Goal: Task Accomplishment & Management: Use online tool/utility

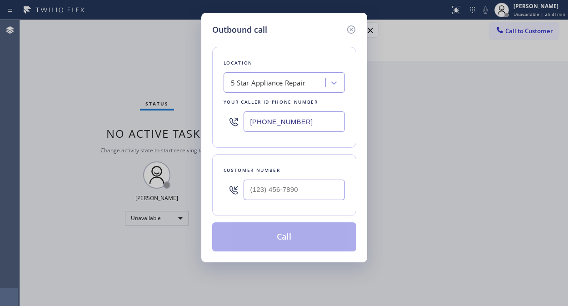
drag, startPoint x: 248, startPoint y: 123, endPoint x: 256, endPoint y: 123, distance: 8.2
click at [249, 123] on input "[PHONE_NUMBER]" at bounding box center [294, 121] width 101 height 20
paste input "408) 762-3109"
type input "[PHONE_NUMBER]"
click at [87, 73] on div "Outbound call Location Marvel Electrician [GEOGRAPHIC_DATA] Your caller id phon…" at bounding box center [284, 153] width 568 height 306
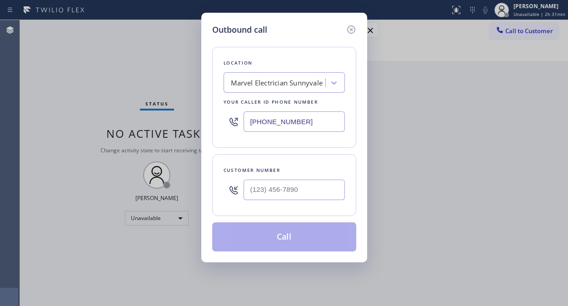
drag, startPoint x: 57, startPoint y: 48, endPoint x: 191, endPoint y: 108, distance: 147.0
click at [58, 48] on div "Outbound call Location Marvel Electrician [GEOGRAPHIC_DATA] Your caller id phon…" at bounding box center [284, 153] width 568 height 306
click at [253, 190] on input "(___) ___-____" at bounding box center [294, 189] width 101 height 20
paste input "818) 813-1197"
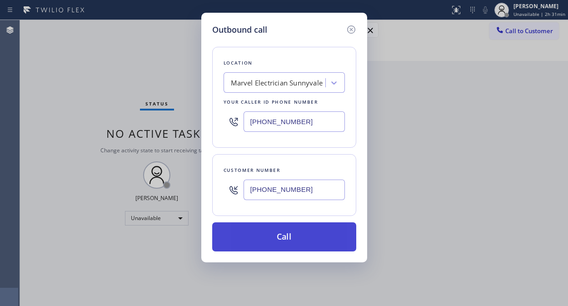
type input "[PHONE_NUMBER]"
click at [300, 241] on button "Call" at bounding box center [284, 236] width 144 height 29
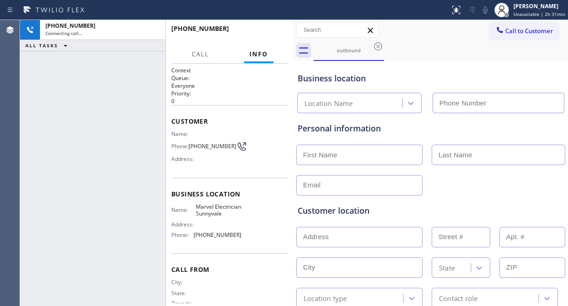
type input "[PHONE_NUMBER]"
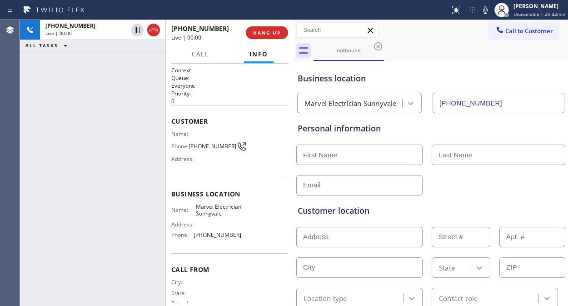
click at [108, 137] on div "[PHONE_NUMBER] Live | 00:00 ALL TASKS ALL TASKS ACTIVE TASKS TASKS IN WRAP UP" at bounding box center [92, 163] width 145 height 286
click at [83, 116] on div "[PHONE_NUMBER] Live | 00:23 ALL TASKS ALL TASKS ACTIVE TASKS TASKS IN WRAP UP" at bounding box center [92, 163] width 145 height 286
click at [88, 111] on div "[PHONE_NUMBER] Live | 02:43 ALL TASKS ALL TASKS ACTIVE TASKS TASKS IN WRAP UP" at bounding box center [92, 163] width 145 height 286
click at [483, 11] on icon at bounding box center [485, 10] width 11 height 11
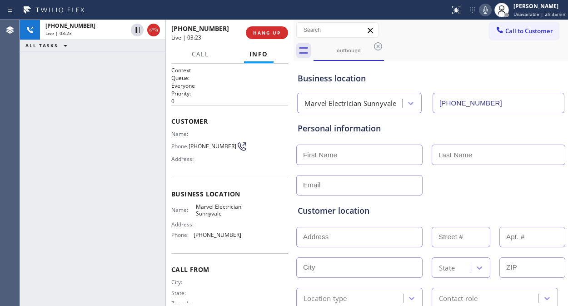
click at [89, 114] on div "[PHONE_NUMBER] Live | 03:23 ALL TASKS ALL TASKS ACTIVE TASKS TASKS IN WRAP UP" at bounding box center [92, 163] width 145 height 286
drag, startPoint x: 204, startPoint y: 150, endPoint x: 192, endPoint y: 144, distance: 13.2
click at [192, 144] on span "[PHONE_NUMBER]" at bounding box center [213, 146] width 48 height 7
click at [205, 149] on span "[PHONE_NUMBER]" at bounding box center [213, 146] width 48 height 7
drag, startPoint x: 206, startPoint y: 151, endPoint x: 190, endPoint y: 146, distance: 17.0
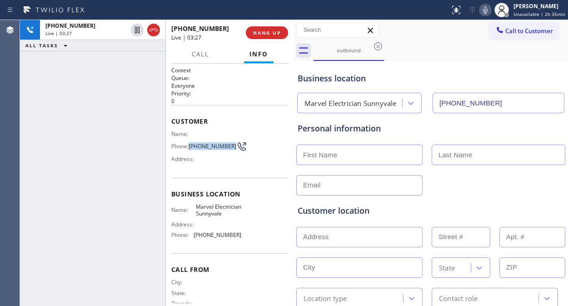
click at [190, 146] on span "[PHONE_NUMBER]" at bounding box center [213, 146] width 48 height 7
click at [555, 57] on div "outbound" at bounding box center [441, 50] width 254 height 20
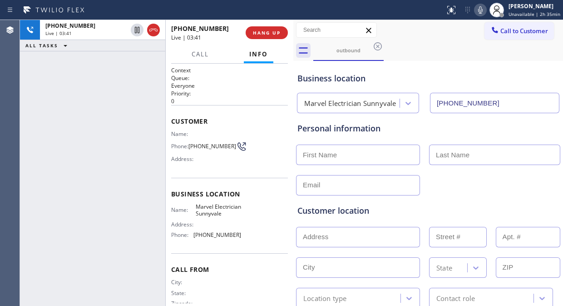
click at [162, 135] on div "[PHONE_NUMBER] Live | 03:41 ALL TASKS ALL TASKS ACTIVE TASKS TASKS IN WRAP UP" at bounding box center [92, 163] width 145 height 286
click at [482, 10] on icon at bounding box center [480, 9] width 5 height 7
click at [483, 6] on icon at bounding box center [480, 9] width 5 height 7
click at [260, 37] on button "HANG UP" at bounding box center [267, 32] width 42 height 13
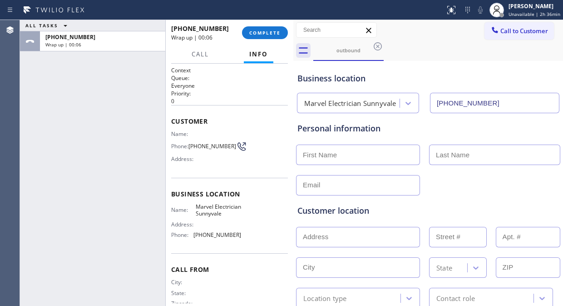
click at [85, 107] on div "ALL TASKS ALL TASKS ACTIVE TASKS TASKS IN WRAP UP [PHONE_NUMBER] Wrap up | 00:06" at bounding box center [92, 163] width 145 height 286
click at [360, 232] on input "text" at bounding box center [358, 237] width 124 height 20
paste input "21502 Vía [GEOGRAPHIC_DATA]"
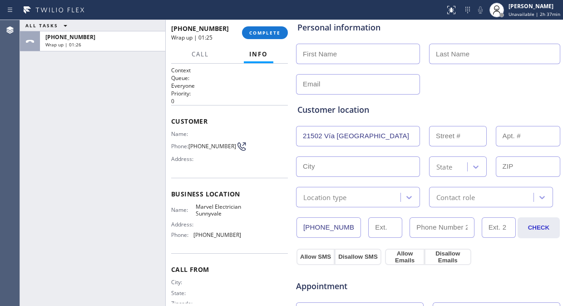
click at [366, 142] on input "21502 Vía [GEOGRAPHIC_DATA]" at bounding box center [358, 136] width 124 height 20
click at [332, 134] on input "21502 Vía [GEOGRAPHIC_DATA]" at bounding box center [358, 136] width 124 height 20
click at [317, 134] on input "21502 Vía [GEOGRAPHIC_DATA]" at bounding box center [358, 136] width 124 height 20
type input "21502 Vía Invierno"
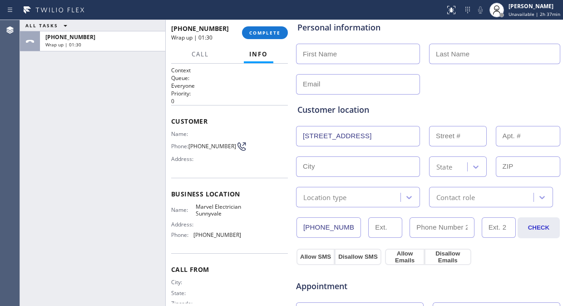
type input "21502"
type input "[GEOGRAPHIC_DATA]"
type input "92630"
click at [460, 74] on div at bounding box center [428, 83] width 266 height 22
drag, startPoint x: 102, startPoint y: 93, endPoint x: 130, endPoint y: 92, distance: 27.8
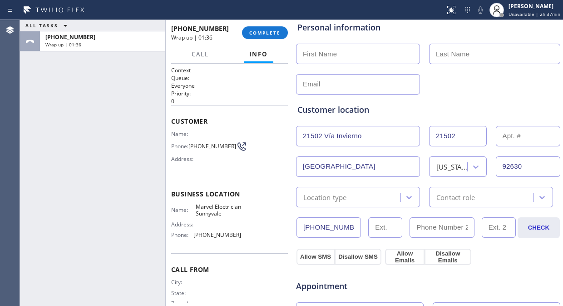
click at [102, 93] on div "ALL TASKS ALL TASKS ACTIVE TASKS TASKS IN WRAP UP [PHONE_NUMBER] Wrap up | 01:36" at bounding box center [92, 163] width 145 height 286
click at [342, 53] on input "text" at bounding box center [358, 54] width 124 height 20
paste input "[PERSON_NAME]"
drag, startPoint x: 363, startPoint y: 53, endPoint x: 329, endPoint y: 50, distance: 34.2
click at [329, 50] on input "[PERSON_NAME]" at bounding box center [358, 54] width 124 height 20
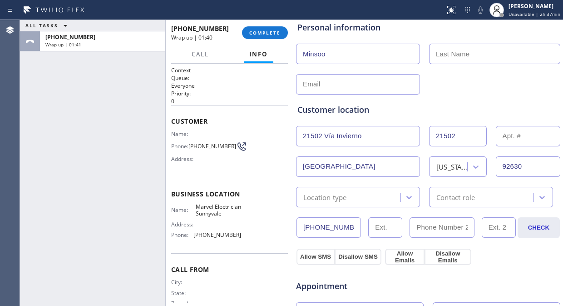
type input "Minsoo"
click at [465, 62] on input "text" at bounding box center [494, 54] width 131 height 20
paste input "[PERSON_NAME]"
type input "[PERSON_NAME]"
drag, startPoint x: 383, startPoint y: 83, endPoint x: 383, endPoint y: 91, distance: 8.2
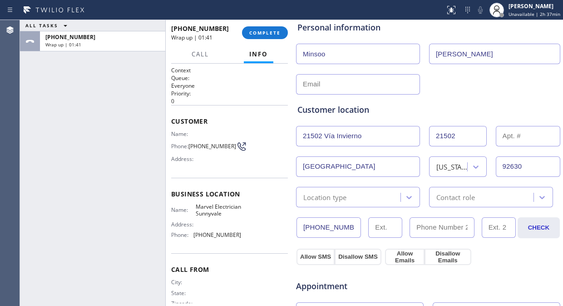
click at [383, 84] on input "text" at bounding box center [358, 84] width 124 height 20
drag, startPoint x: 92, startPoint y: 107, endPoint x: 350, endPoint y: 134, distance: 259.9
click at [95, 109] on div "ALL TASKS ALL TASKS ACTIVE TASKS TASKS IN WRAP UP [PHONE_NUMBER] Wrap up | 01:45" at bounding box center [92, 163] width 145 height 286
click at [337, 88] on input "text" at bounding box center [358, 84] width 124 height 20
paste input "[EMAIL_ADDRESS][DOMAIN_NAME]"
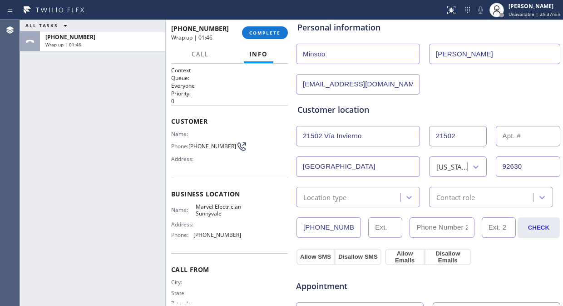
type input "[EMAIL_ADDRESS][DOMAIN_NAME]"
click at [457, 96] on div "Customer location >> ADD NEW ADDRESS << + NEW ADDRESS [STREET_ADDRESS][US_STATE…" at bounding box center [428, 151] width 265 height 113
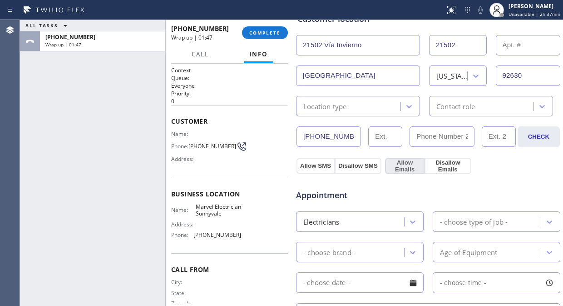
scroll to position [202, 0]
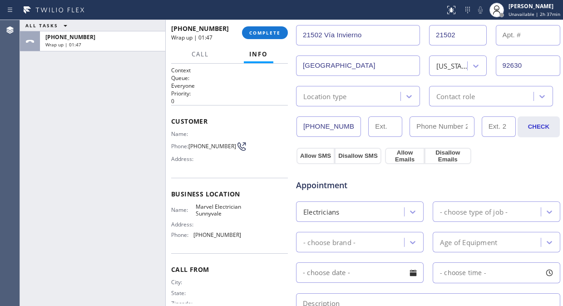
drag, startPoint x: 355, startPoint y: 93, endPoint x: 356, endPoint y: 100, distance: 7.3
click at [355, 93] on div "Location type" at bounding box center [350, 96] width 102 height 16
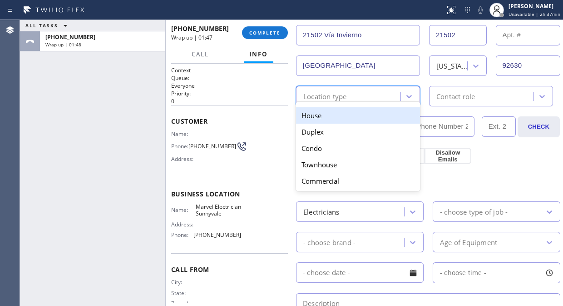
click at [351, 113] on div "House" at bounding box center [358, 115] width 124 height 16
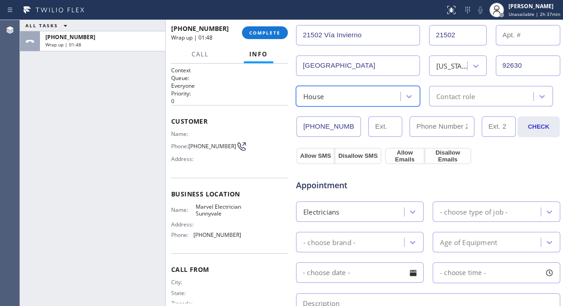
click at [492, 98] on div "Contact role" at bounding box center [483, 96] width 102 height 16
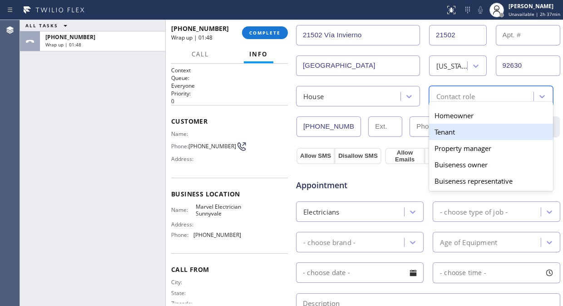
click at [450, 124] on div "Tenant" at bounding box center [491, 132] width 124 height 16
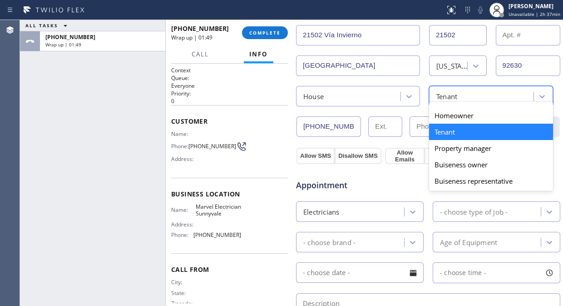
click at [466, 97] on div "Tenant" at bounding box center [483, 96] width 102 height 16
click at [456, 116] on div "Homeowner" at bounding box center [491, 115] width 124 height 16
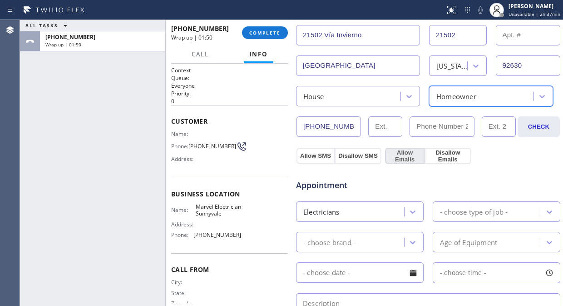
drag, startPoint x: 321, startPoint y: 157, endPoint x: 391, endPoint y: 157, distance: 70.0
click at [324, 157] on button "Allow SMS" at bounding box center [316, 156] width 38 height 16
click at [394, 157] on button "Allow Emails" at bounding box center [405, 156] width 40 height 16
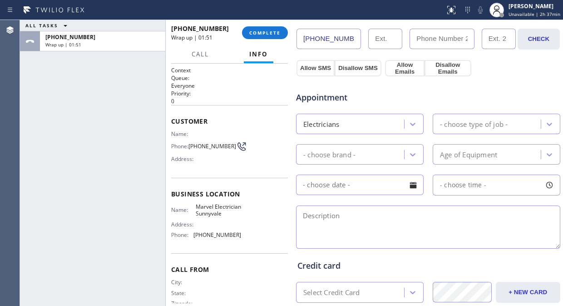
scroll to position [353, 0]
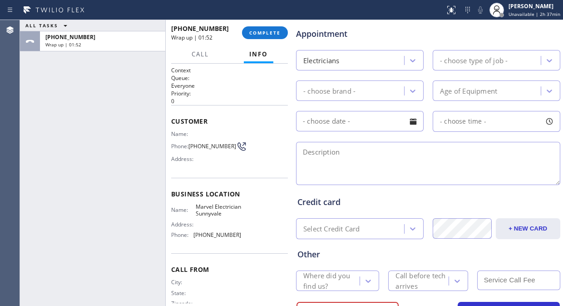
click at [476, 61] on div "- choose type of job -" at bounding box center [474, 60] width 68 height 10
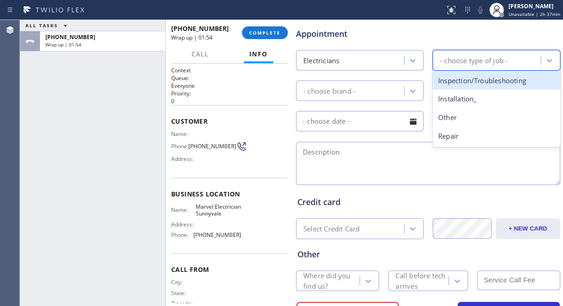
click at [475, 82] on div "Inspection/Troubleshooting" at bounding box center [497, 80] width 128 height 19
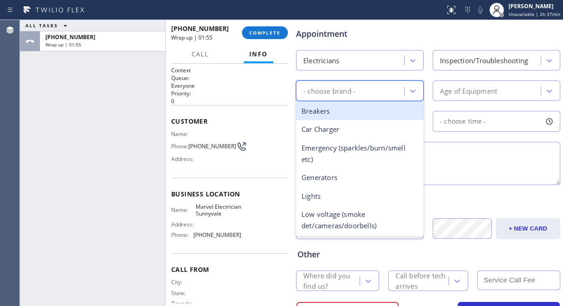
click at [338, 89] on div "- choose brand -" at bounding box center [330, 90] width 52 height 10
click at [461, 62] on div "Inspection/Troubleshooting" at bounding box center [484, 60] width 88 height 10
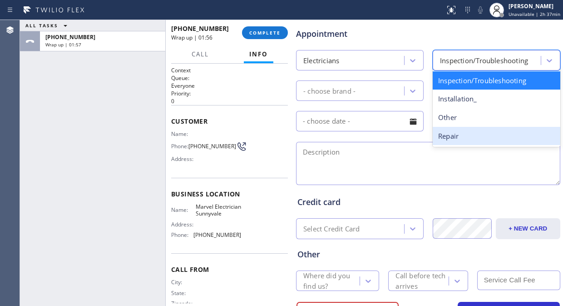
drag, startPoint x: 460, startPoint y: 137, endPoint x: 338, endPoint y: 94, distance: 129.6
click at [460, 137] on div "Repair" at bounding box center [497, 136] width 128 height 19
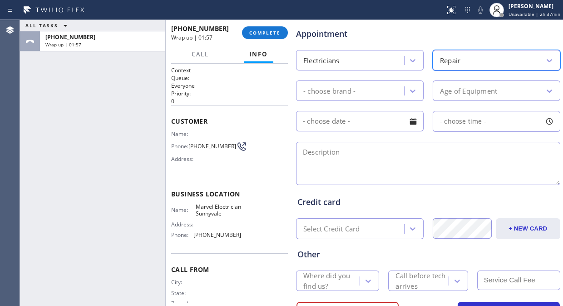
click at [335, 94] on div "- choose brand -" at bounding box center [330, 90] width 52 height 10
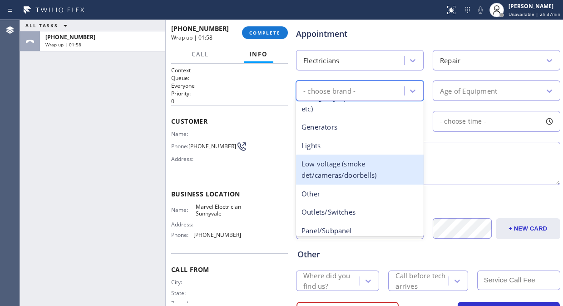
scroll to position [92, 0]
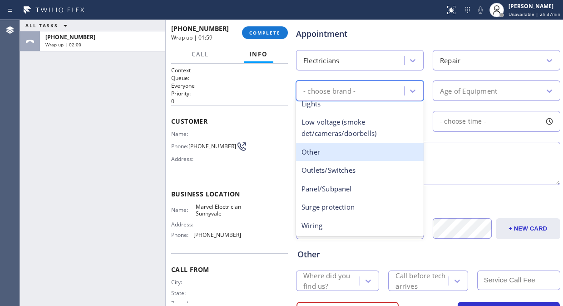
click at [335, 155] on div "Other" at bounding box center [360, 152] width 128 height 19
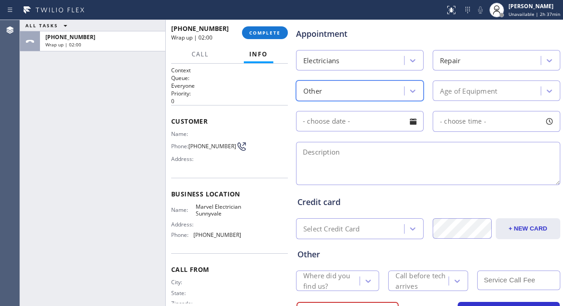
click at [479, 92] on div "Age of Equipment" at bounding box center [468, 90] width 57 height 10
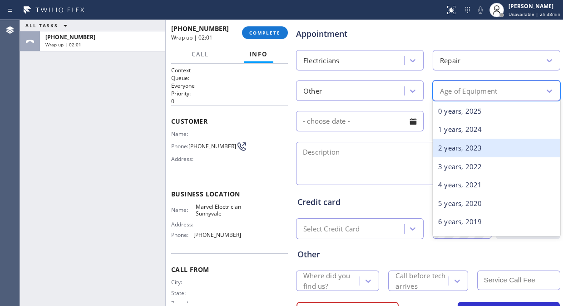
click at [373, 165] on textarea at bounding box center [428, 163] width 264 height 43
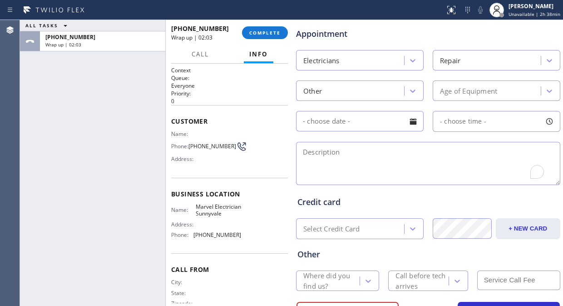
click at [448, 198] on div "Credit card" at bounding box center [429, 202] width 262 height 12
click at [446, 179] on textarea "To enrich screen reader interactions, please activate Accessibility in Grammarl…" at bounding box center [428, 163] width 264 height 43
click at [75, 158] on div "ALL TASKS ALL TASKS ACTIVE TASKS TASKS IN WRAP UP [PHONE_NUMBER] Wrap up | 02:24" at bounding box center [92, 163] width 145 height 286
click at [395, 158] on textarea "To enrich screen reader interactions, please activate Accessibility in Grammarl…" at bounding box center [428, 163] width 264 height 43
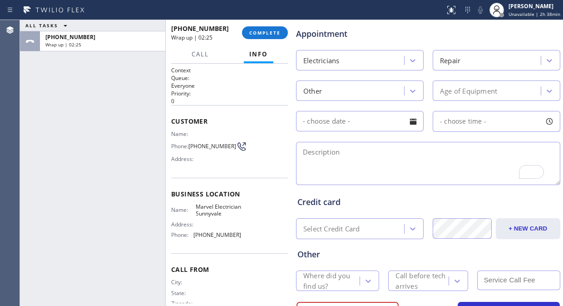
paste textarea "house inspector noticed several electrical issues that will need fixing"
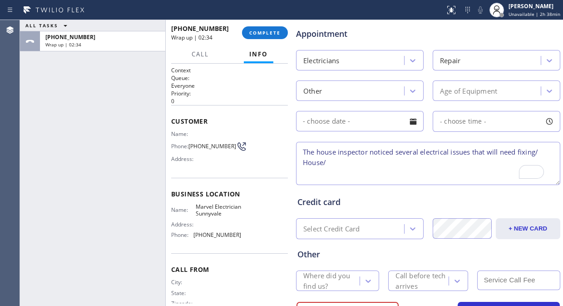
click at [334, 162] on textarea "The house inspector noticed several electrical issues that will need fixing/ Ho…" at bounding box center [428, 163] width 264 height 43
drag, startPoint x: 335, startPoint y: 162, endPoint x: 300, endPoint y: 159, distance: 35.1
click at [300, 159] on textarea "The house inspector noticed several electrical issues that will need fixing/ Ho…" at bounding box center [428, 163] width 264 height 43
click at [362, 183] on div "Credit card Select Credit Card + NEW CARD CANCEL SAVE" at bounding box center [428, 211] width 265 height 56
click at [439, 164] on textarea "The house inspector noticed several electrical issues that will need fixing/ Es…" at bounding box center [428, 163] width 264 height 43
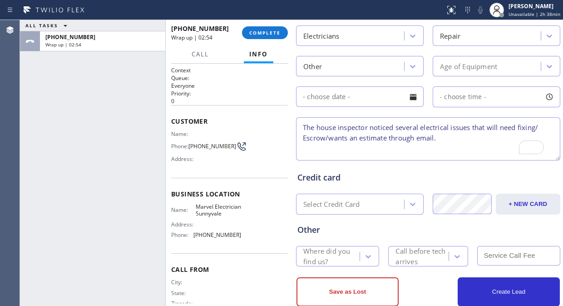
scroll to position [398, 0]
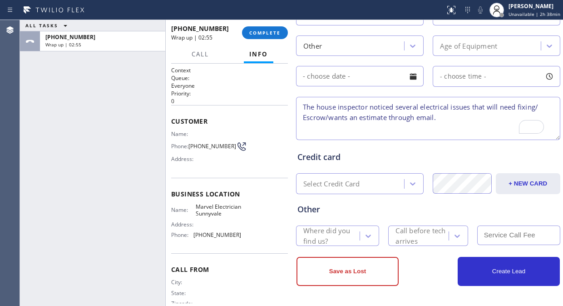
type textarea "The house inspector noticed several electrical issues that will need fixing/ Es…"
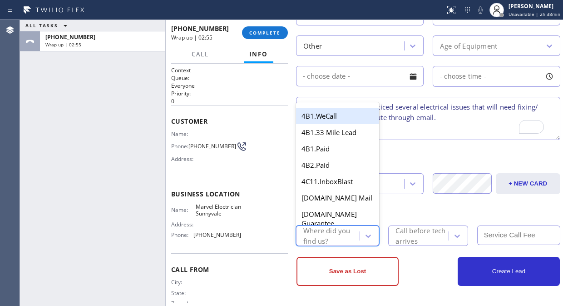
click at [316, 234] on div "Where did you find us?" at bounding box center [331, 235] width 55 height 21
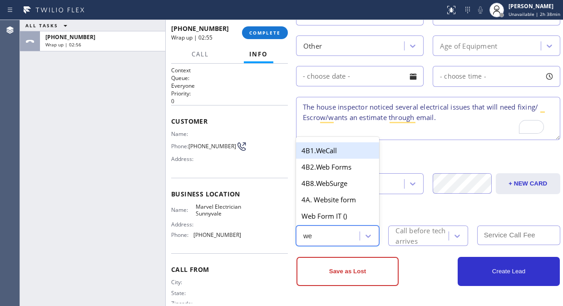
type input "web"
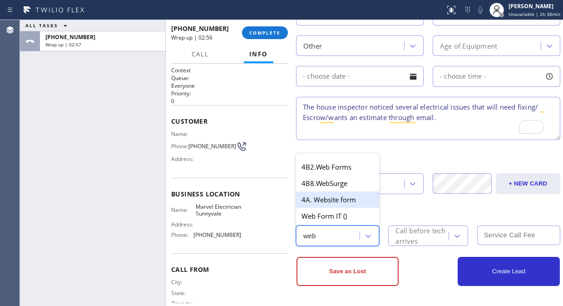
click at [344, 202] on div "4A. Website form" at bounding box center [337, 199] width 83 height 16
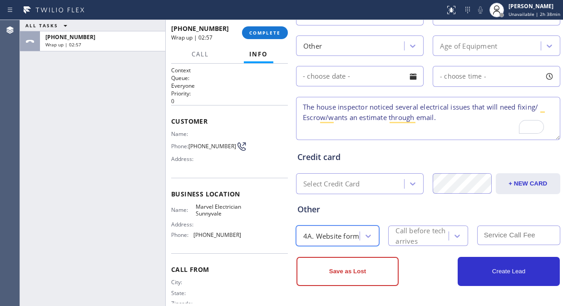
click at [434, 250] on div "Save as Lost Create Lead" at bounding box center [428, 266] width 265 height 40
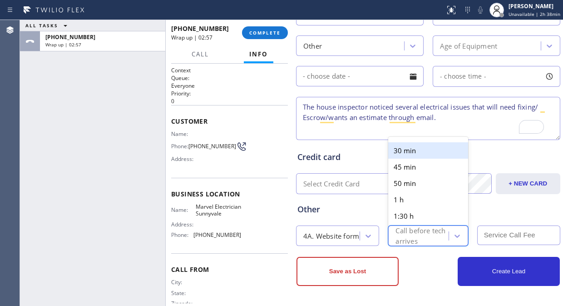
drag, startPoint x: 428, startPoint y: 242, endPoint x: 410, endPoint y: 212, distance: 35.1
click at [428, 241] on div "Call before tech arrives" at bounding box center [422, 235] width 52 height 21
click at [403, 147] on div "30 min" at bounding box center [428, 150] width 80 height 16
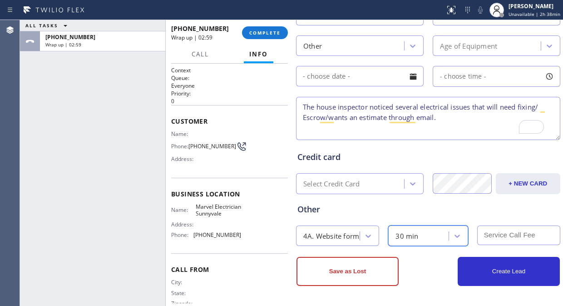
click at [456, 118] on textarea "The house inspector noticed several electrical issues that will need fixing/ Es…" at bounding box center [428, 118] width 264 height 43
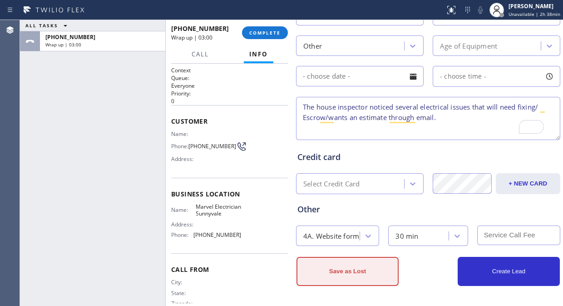
click at [366, 280] on button "Save as Lost" at bounding box center [348, 271] width 102 height 29
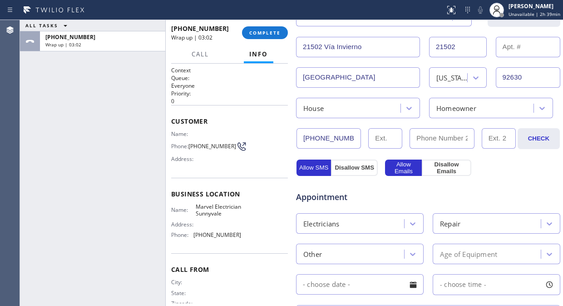
scroll to position [176, 0]
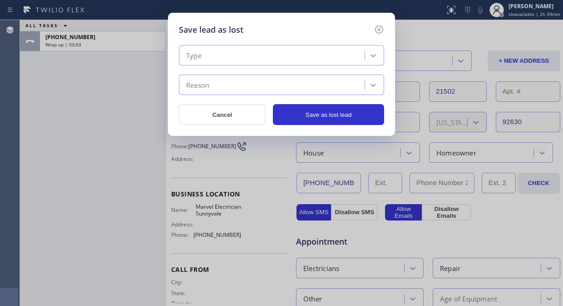
click at [269, 49] on div "Type" at bounding box center [273, 56] width 183 height 16
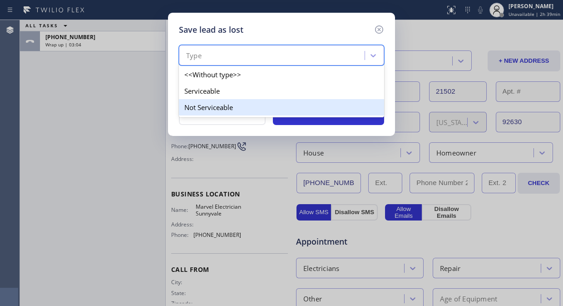
click at [215, 105] on div "Not Serviceable" at bounding box center [281, 107] width 205 height 16
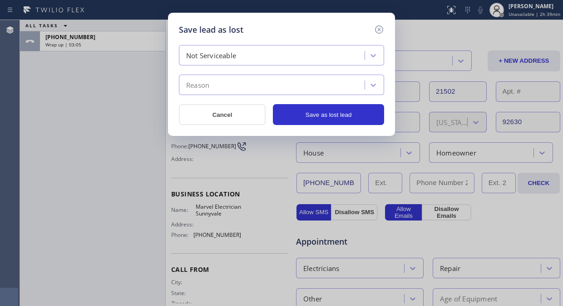
click at [242, 55] on div "Not Serviceable" at bounding box center [273, 56] width 183 height 16
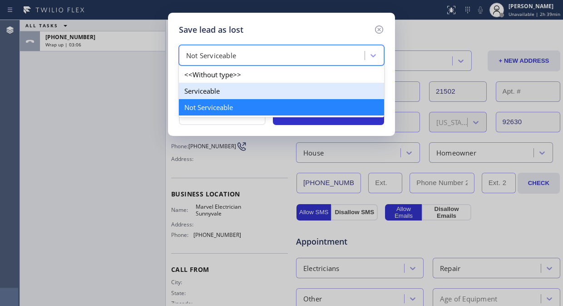
click at [228, 87] on div "Serviceable" at bounding box center [281, 91] width 205 height 16
click at [234, 83] on div "Reason" at bounding box center [273, 85] width 183 height 16
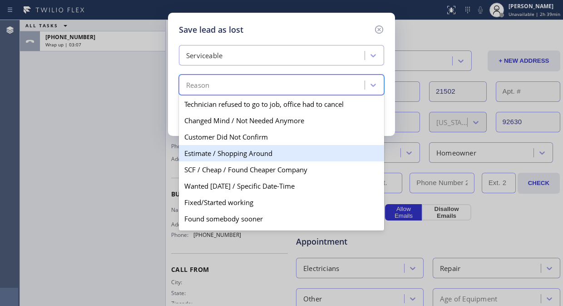
drag, startPoint x: 224, startPoint y: 157, endPoint x: 229, endPoint y: 155, distance: 4.9
click at [225, 157] on div "Estimate / Shopping Around" at bounding box center [281, 153] width 205 height 16
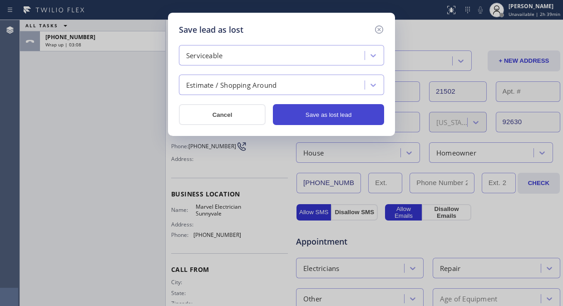
click at [328, 110] on button "Save as lost lead" at bounding box center [328, 114] width 111 height 21
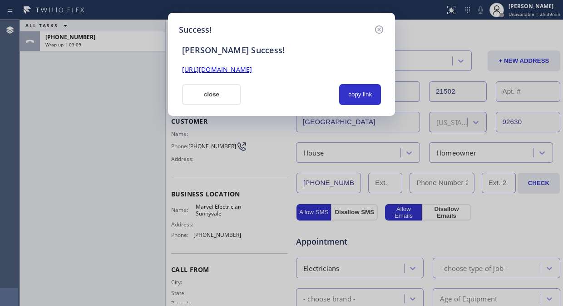
click at [252, 68] on link "[URL][DOMAIN_NAME]" at bounding box center [217, 69] width 70 height 9
click at [199, 94] on button "close" at bounding box center [211, 94] width 59 height 21
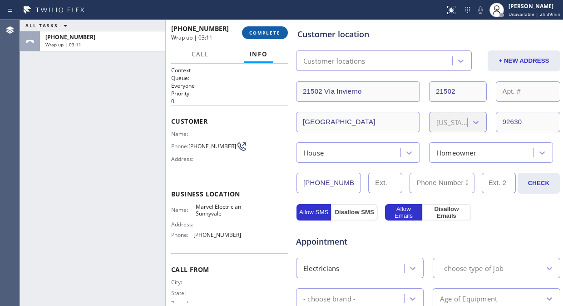
click at [244, 34] on button "COMPLETE" at bounding box center [265, 32] width 46 height 13
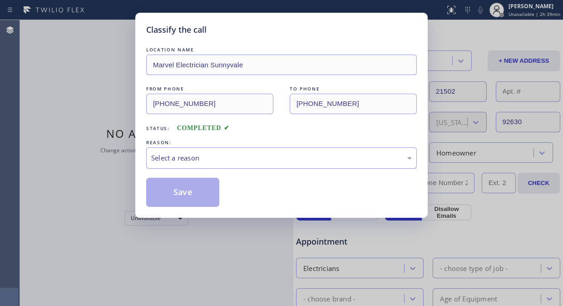
click at [250, 163] on div "Select a reason" at bounding box center [281, 158] width 261 height 10
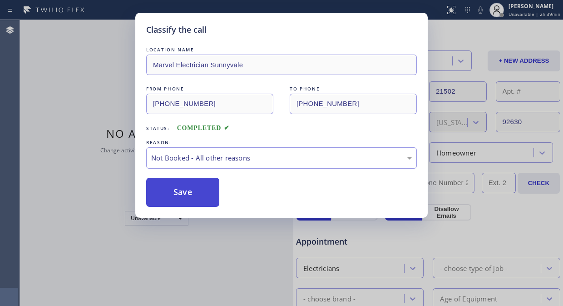
drag, startPoint x: 200, startPoint y: 193, endPoint x: 84, endPoint y: 1, distance: 224.5
click at [200, 192] on button "Save" at bounding box center [182, 192] width 73 height 29
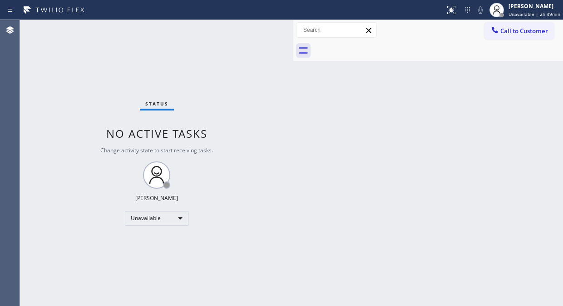
click at [509, 35] on button "Call to Customer" at bounding box center [520, 30] width 70 height 17
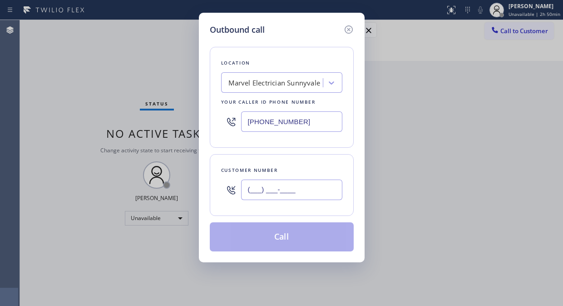
click at [258, 184] on input "(___) ___-____" at bounding box center [291, 189] width 101 height 20
paste input "818) 679-3658"
type input "[PHONE_NUMBER]"
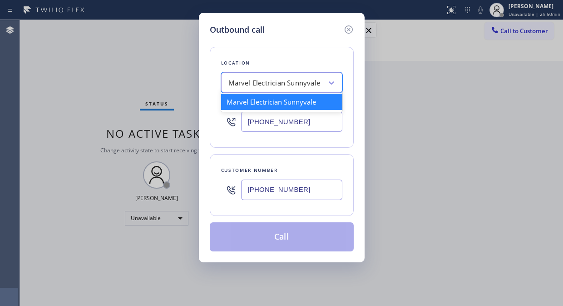
click at [261, 88] on div "Marvel Electrician Sunnyvale" at bounding box center [273, 83] width 99 height 16
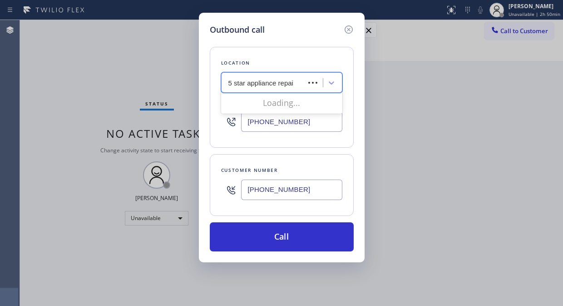
type input "5 star appliance repair"
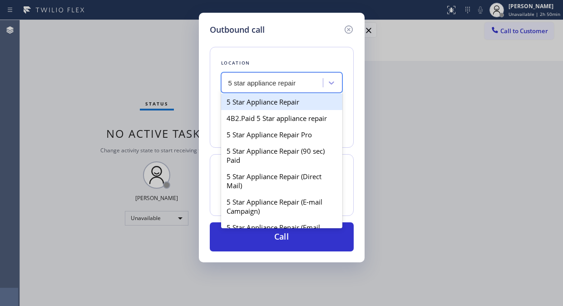
click at [267, 105] on div "5 Star Appliance Repair" at bounding box center [281, 102] width 121 height 16
type input "[PHONE_NUMBER]"
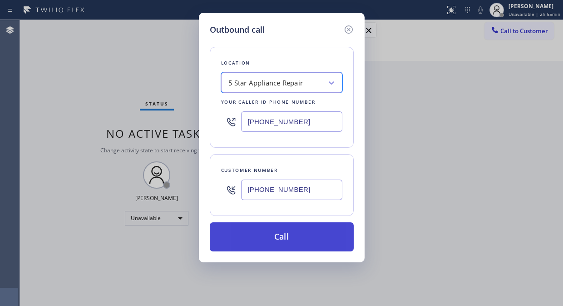
click at [294, 230] on button "Call" at bounding box center [282, 236] width 144 height 29
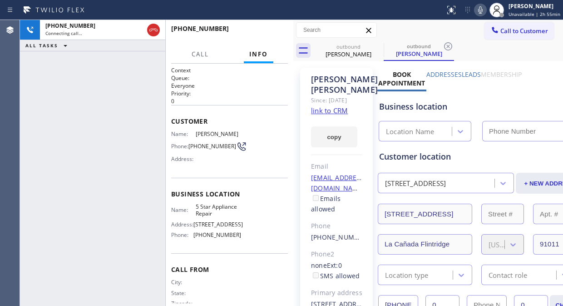
type input "[PHONE_NUMBER]"
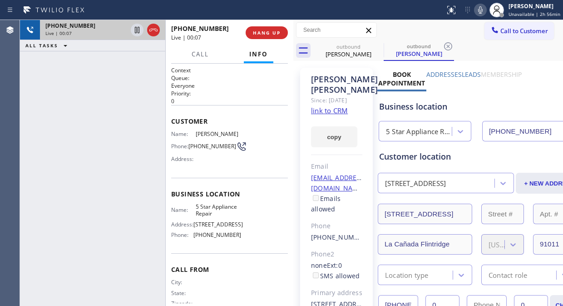
drag, startPoint x: 82, startPoint y: 34, endPoint x: 154, endPoint y: 24, distance: 72.5
click at [83, 34] on div "Live | 00:07" at bounding box center [86, 33] width 82 height 6
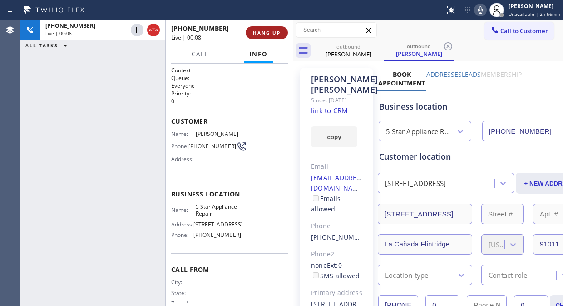
click at [281, 35] on button "HANG UP" at bounding box center [267, 32] width 42 height 13
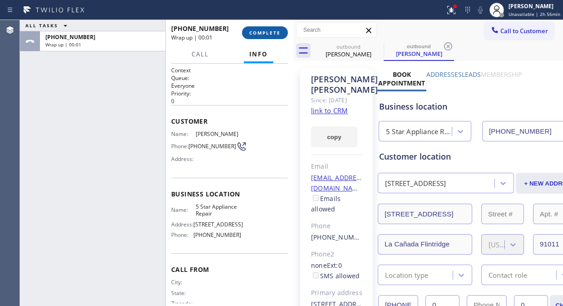
click at [266, 30] on span "COMPLETE" at bounding box center [264, 33] width 31 height 6
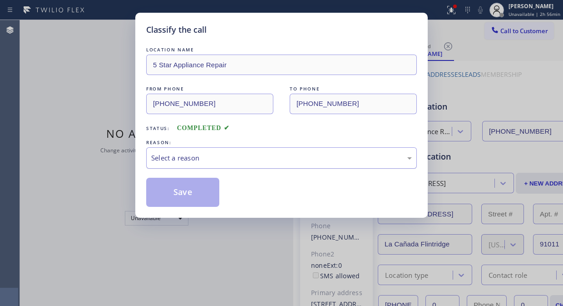
click at [269, 167] on div "Select a reason" at bounding box center [281, 157] width 271 height 21
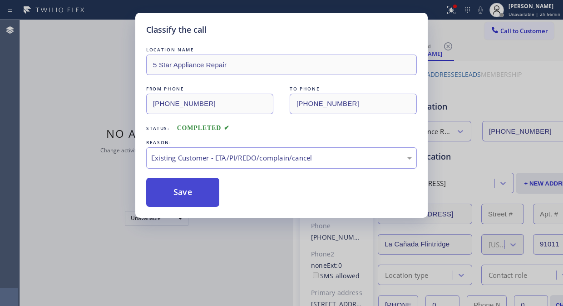
drag, startPoint x: 148, startPoint y: 192, endPoint x: 154, endPoint y: 191, distance: 6.0
click at [149, 192] on button "Save" at bounding box center [182, 192] width 73 height 29
click at [178, 189] on button "Save" at bounding box center [182, 192] width 73 height 29
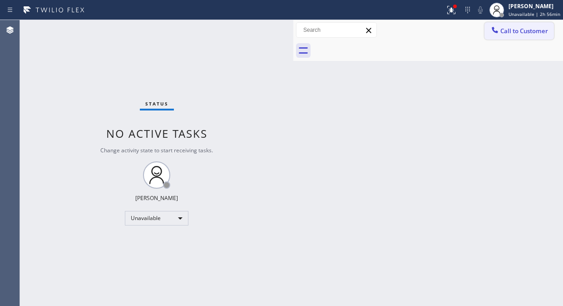
click at [519, 32] on span "Call to Customer" at bounding box center [525, 31] width 48 height 8
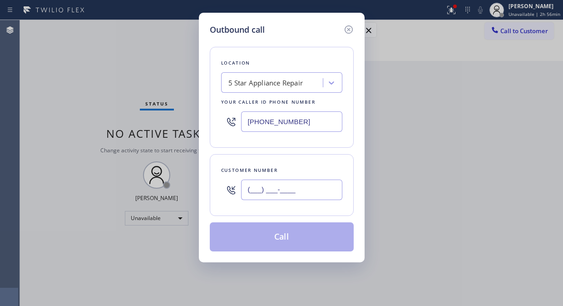
click at [264, 199] on input "(___) ___-____" at bounding box center [291, 189] width 101 height 20
paste input "760) 234-2720"
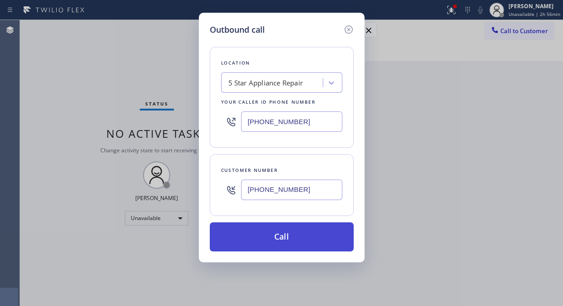
type input "[PHONE_NUMBER]"
click at [303, 239] on button "Call" at bounding box center [282, 236] width 144 height 29
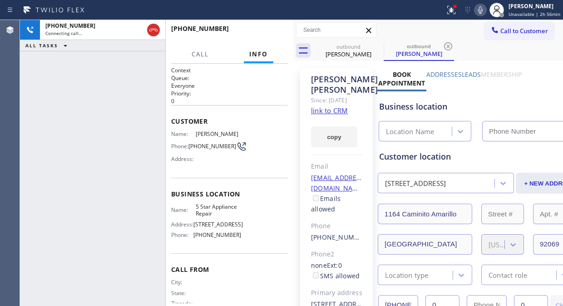
click at [448, 10] on icon at bounding box center [451, 10] width 11 height 11
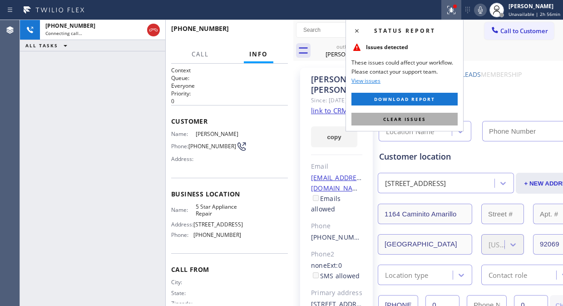
click at [422, 118] on span "Clear issues" at bounding box center [404, 119] width 43 height 6
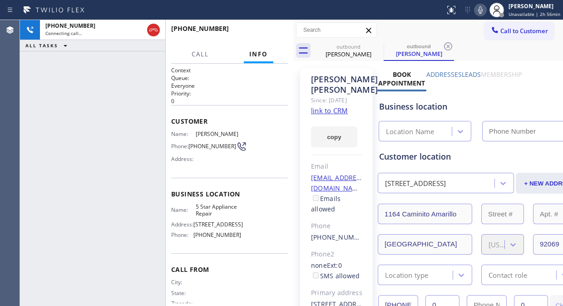
type input "[PHONE_NUMBER]"
click at [379, 45] on icon at bounding box center [378, 46] width 8 height 8
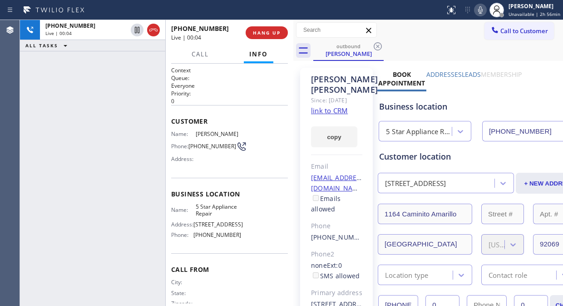
click at [328, 108] on link "link to CRM" at bounding box center [329, 110] width 37 height 9
click at [262, 25] on div "[PHONE_NUMBER] Live | 00:30 HANG UP" at bounding box center [229, 33] width 117 height 24
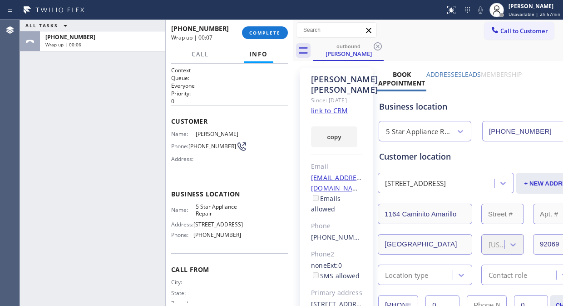
click at [94, 81] on div "ALL TASKS ALL TASKS ACTIVE TASKS TASKS IN WRAP UP [PHONE_NUMBER] Wrap up | 00:06" at bounding box center [92, 163] width 145 height 286
click at [260, 35] on span "COMPLETE" at bounding box center [264, 33] width 31 height 6
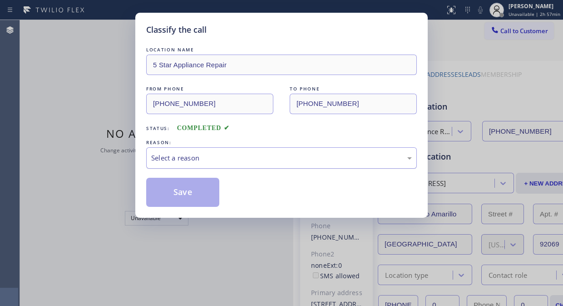
click at [268, 154] on div "Select a reason" at bounding box center [281, 158] width 261 height 10
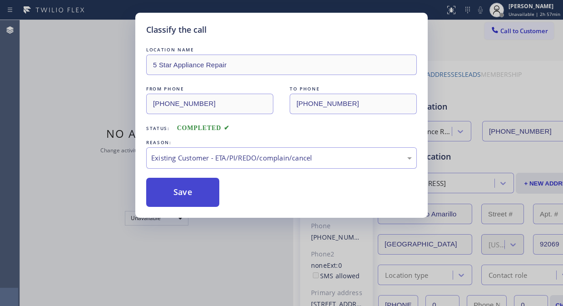
drag, startPoint x: 253, startPoint y: 206, endPoint x: 184, endPoint y: 194, distance: 69.3
click at [231, 169] on div "LOCATION NAME 5 Star Appliance Repair FROM PHONE [PHONE_NUMBER] TO PHONE [PHONE…" at bounding box center [281, 126] width 271 height 162
click at [236, 158] on div "Existing Customer - ETA/PI/REDO/complain/cancel" at bounding box center [281, 158] width 261 height 10
click at [168, 187] on button "Save" at bounding box center [182, 192] width 73 height 29
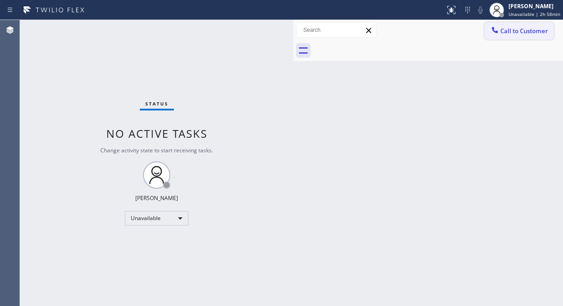
click at [524, 35] on button "Call to Customer" at bounding box center [520, 30] width 70 height 17
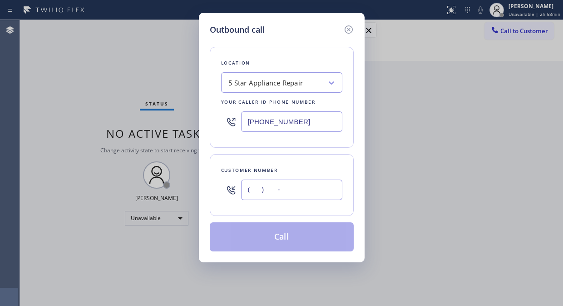
click at [251, 192] on input "(___) ___-____" at bounding box center [291, 189] width 101 height 20
paste input "310) 383-1052"
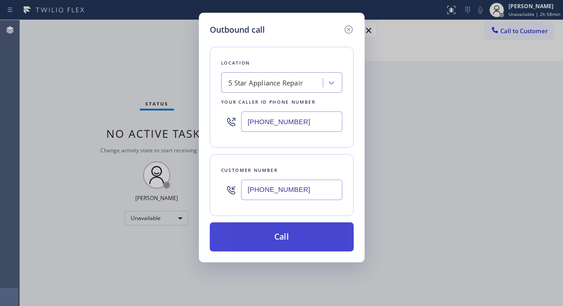
type input "[PHONE_NUMBER]"
click at [292, 237] on button "Call" at bounding box center [282, 236] width 144 height 29
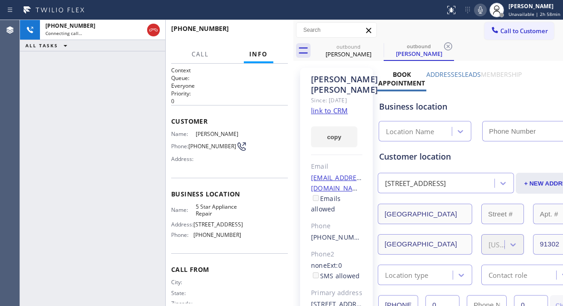
type input "[PHONE_NUMBER]"
click at [483, 15] on icon at bounding box center [480, 10] width 11 height 11
click at [483, 5] on icon at bounding box center [480, 10] width 11 height 11
click at [282, 33] on button "HANG UP" at bounding box center [267, 32] width 42 height 13
click at [280, 33] on span "HANG UP" at bounding box center [267, 33] width 28 height 6
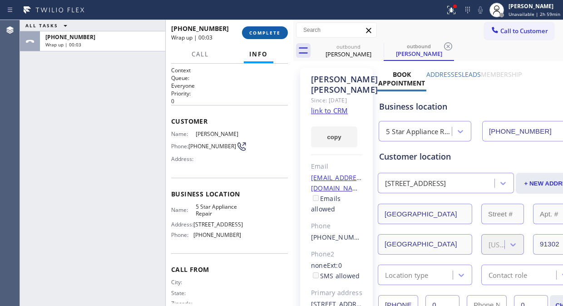
click at [280, 33] on span "COMPLETE" at bounding box center [264, 33] width 31 height 6
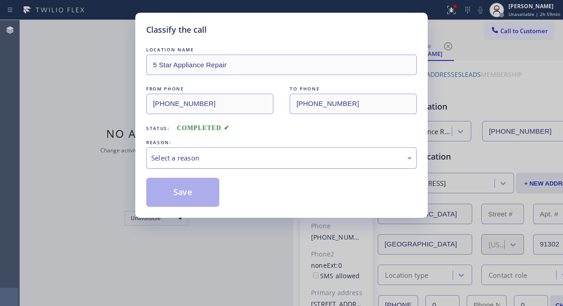
click at [290, 157] on div "Select a reason" at bounding box center [281, 158] width 261 height 10
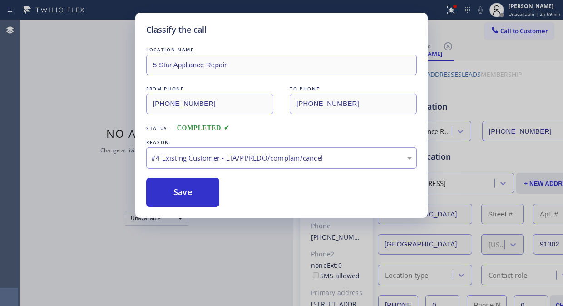
drag, startPoint x: 210, startPoint y: 194, endPoint x: 309, endPoint y: 133, distance: 116.7
click at [209, 194] on button "Save" at bounding box center [182, 192] width 73 height 29
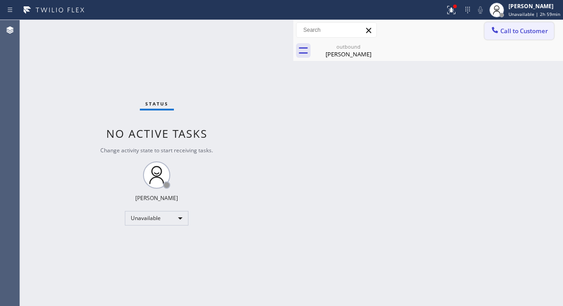
click at [509, 23] on button "Call to Customer" at bounding box center [520, 30] width 70 height 17
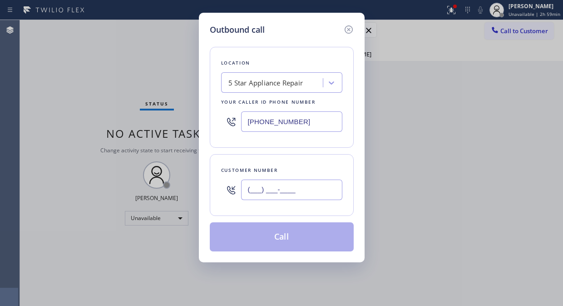
click at [289, 197] on input "(___) ___-____" at bounding box center [291, 189] width 101 height 20
paste input "708) 703-2021"
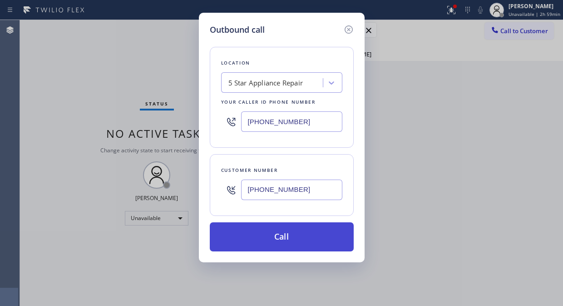
type input "[PHONE_NUMBER]"
click at [297, 234] on button "Call" at bounding box center [282, 236] width 144 height 29
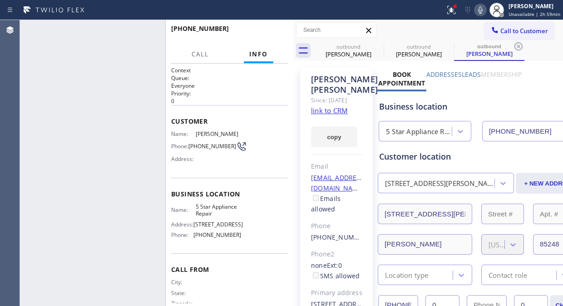
type input "[PHONE_NUMBER]"
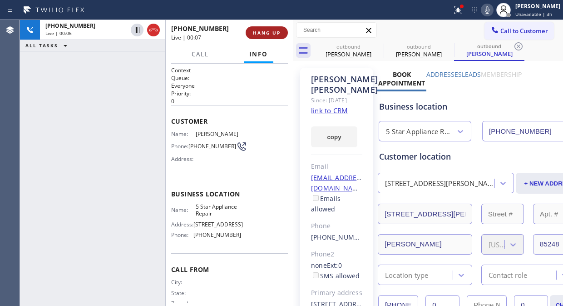
click at [268, 35] on span "HANG UP" at bounding box center [267, 33] width 28 height 6
click at [269, 35] on span "HANG UP" at bounding box center [267, 33] width 28 height 6
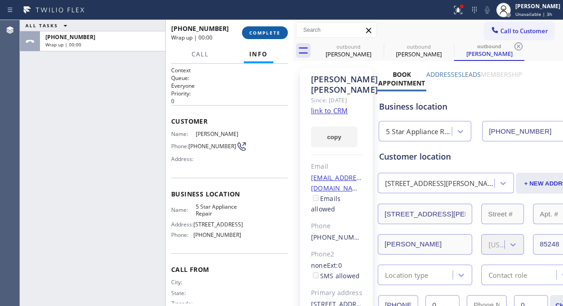
click at [269, 35] on span "COMPLETE" at bounding box center [264, 33] width 31 height 6
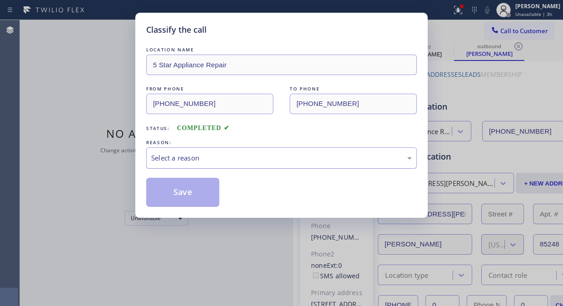
click at [260, 159] on div "Select a reason" at bounding box center [281, 158] width 261 height 10
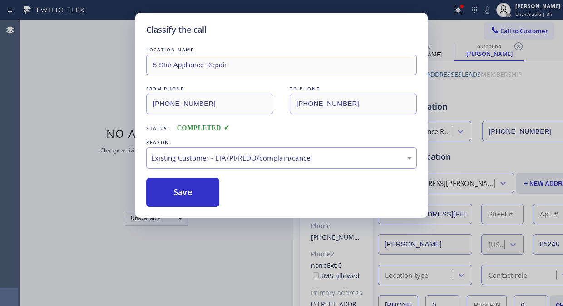
drag, startPoint x: 178, startPoint y: 196, endPoint x: 150, endPoint y: 47, distance: 151.6
click at [178, 193] on button "Save" at bounding box center [182, 192] width 73 height 29
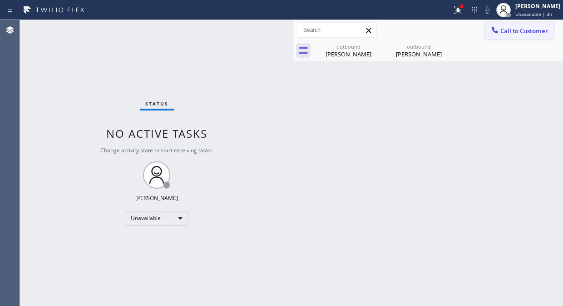
drag, startPoint x: 544, startPoint y: 29, endPoint x: 410, endPoint y: 56, distance: 136.9
click at [543, 29] on span "Call to Customer" at bounding box center [525, 31] width 48 height 8
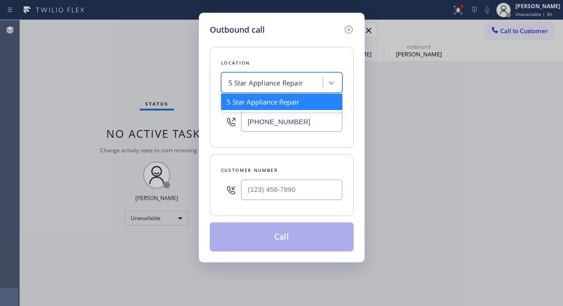
click at [244, 87] on div "5 Star Appliance Repair" at bounding box center [266, 83] width 75 height 10
paste input "Zoom Electricians [GEOGRAPHIC_DATA]"
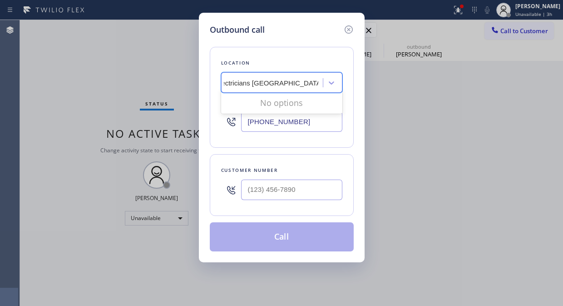
scroll to position [0, 5]
click at [243, 79] on input "Zoom Electricians [GEOGRAPHIC_DATA]" at bounding box center [285, 83] width 122 height 8
type input "Zoom Electricians [GEOGRAPHIC_DATA]"
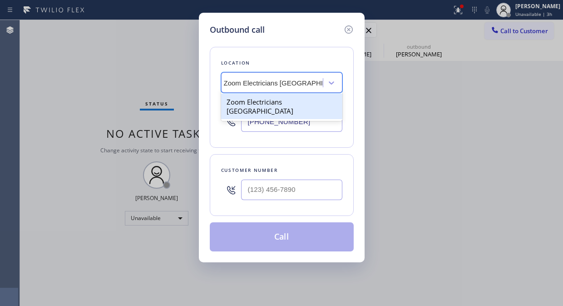
click at [265, 111] on div "Zoom Electricians [GEOGRAPHIC_DATA]" at bounding box center [281, 106] width 121 height 29
click at [274, 98] on div "Zoom Electricians [GEOGRAPHIC_DATA]" at bounding box center [281, 106] width 121 height 25
type input "[PHONE_NUMBER]"
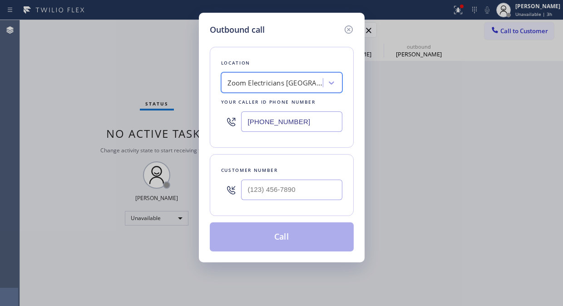
scroll to position [0, 1]
click at [69, 71] on div "Outbound call Location Zoom Electricians [GEOGRAPHIC_DATA] Your caller id phone…" at bounding box center [281, 153] width 563 height 306
click at [256, 194] on input "(___) ___-____" at bounding box center [291, 189] width 101 height 20
paste input "818) 277-5990"
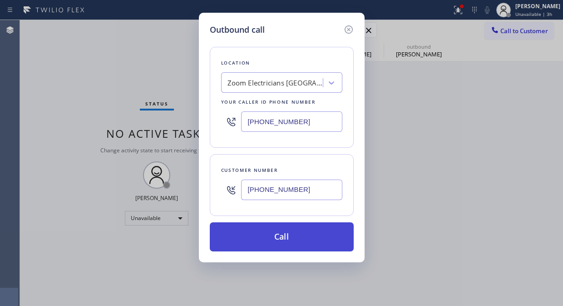
type input "[PHONE_NUMBER]"
click at [329, 244] on button "Call" at bounding box center [282, 236] width 144 height 29
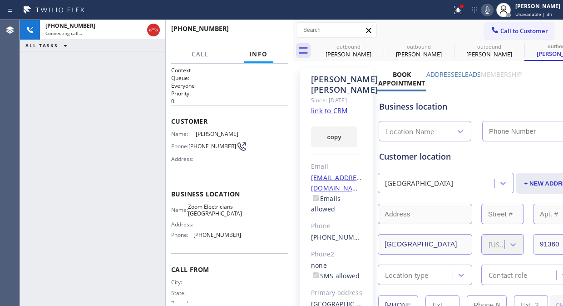
type input "[PHONE_NUMBER]"
click at [259, 35] on span "HANG UP" at bounding box center [267, 33] width 28 height 6
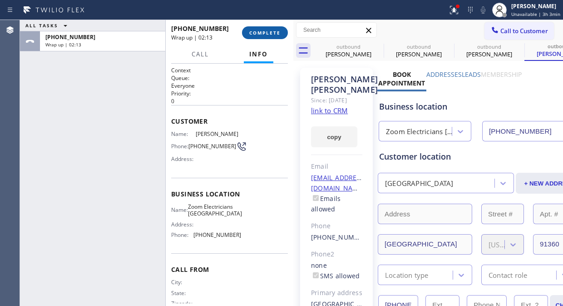
click at [261, 32] on span "COMPLETE" at bounding box center [264, 33] width 31 height 6
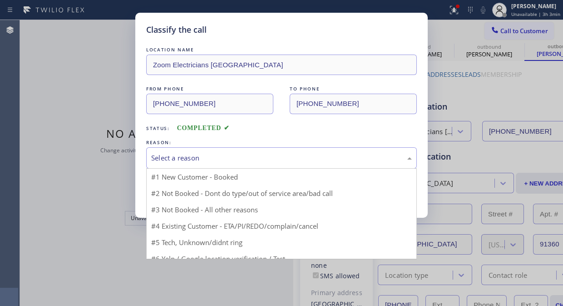
click at [253, 164] on div "Select a reason" at bounding box center [281, 157] width 271 height 21
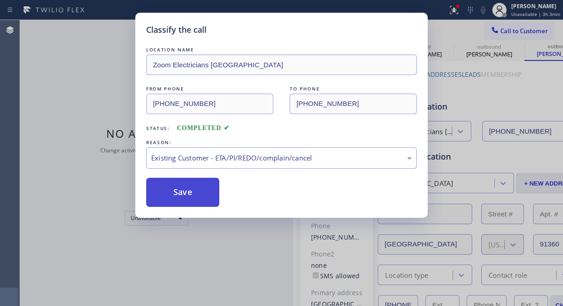
click at [208, 198] on button "Save" at bounding box center [182, 192] width 73 height 29
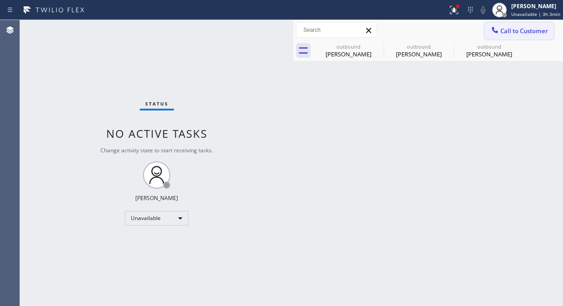
click at [517, 32] on span "Call to Customer" at bounding box center [525, 31] width 48 height 8
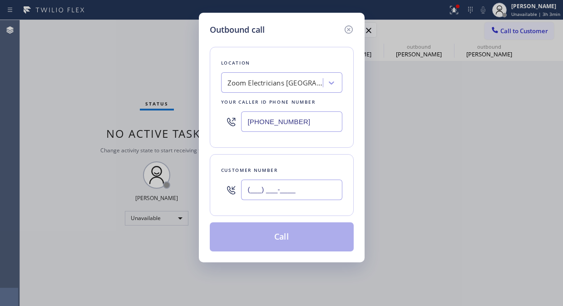
click at [265, 185] on input "(___) ___-____" at bounding box center [291, 189] width 101 height 20
paste input "916) 990-3402"
type input "[PHONE_NUMBER]"
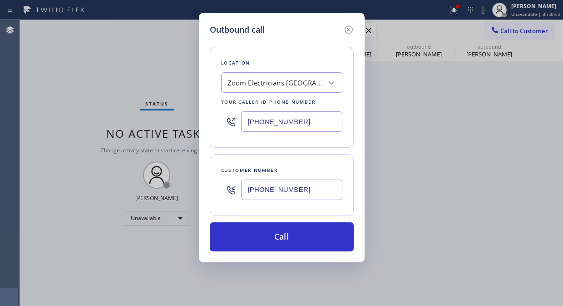
click at [277, 82] on div "Zoom Electricians [GEOGRAPHIC_DATA]" at bounding box center [275, 83] width 95 height 10
click at [115, 76] on div "Outbound call Location Zoom Electricians [GEOGRAPHIC_DATA] Your caller id phone…" at bounding box center [281, 153] width 563 height 306
click at [267, 81] on div "Zoom Electricians [GEOGRAPHIC_DATA]" at bounding box center [275, 83] width 95 height 10
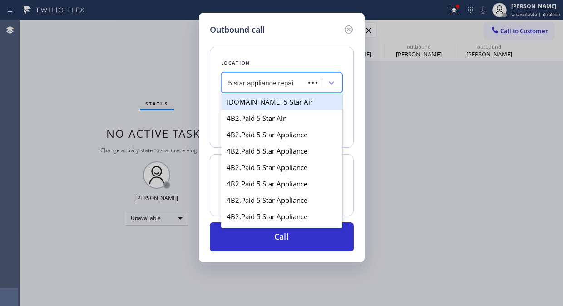
type input "5 star appliance repair"
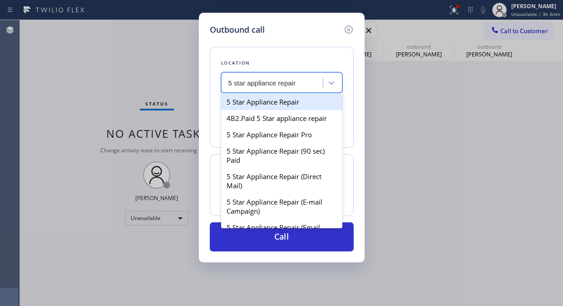
click at [270, 100] on div "5 Star Appliance Repair" at bounding box center [281, 102] width 121 height 16
type input "[PHONE_NUMBER]"
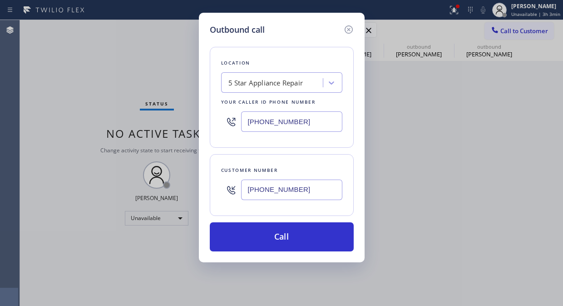
click at [249, 192] on input "[PHONE_NUMBER]" at bounding box center [291, 189] width 101 height 20
paste input "text"
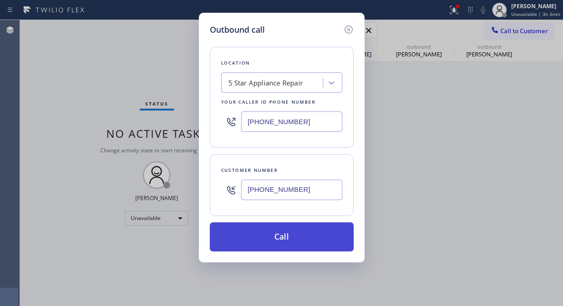
type input "[PHONE_NUMBER]"
click at [298, 239] on button "Call" at bounding box center [282, 236] width 144 height 29
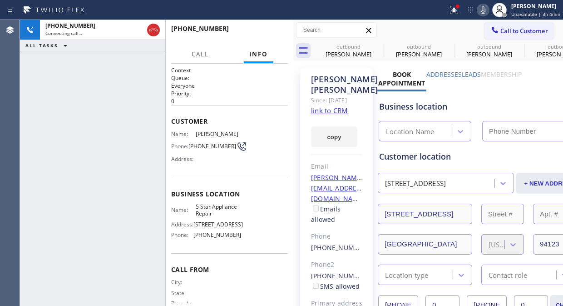
type input "[PHONE_NUMBER]"
click at [456, 12] on icon at bounding box center [452, 9] width 5 height 6
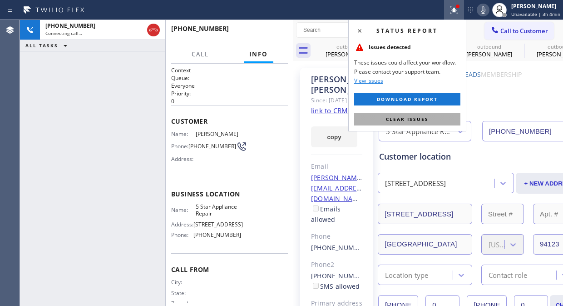
click at [414, 121] on span "Clear issues" at bounding box center [407, 119] width 43 height 6
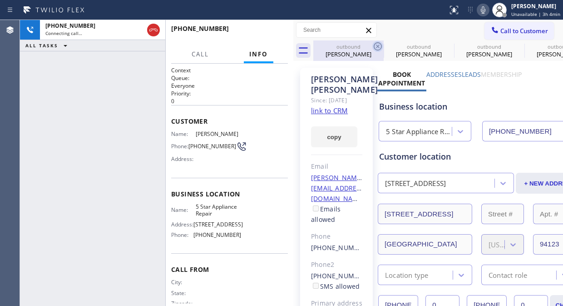
click at [374, 44] on icon at bounding box center [378, 46] width 11 height 11
click at [0, 0] on icon at bounding box center [0, 0] width 0 height 0
type input "[PHONE_NUMBER]"
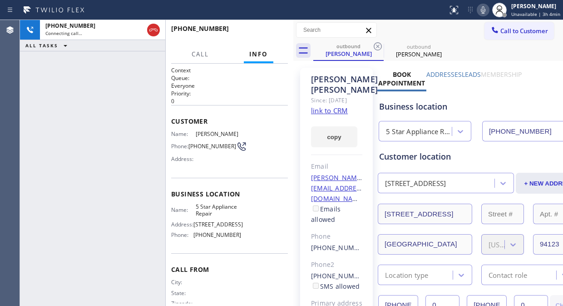
click at [374, 44] on icon at bounding box center [378, 46] width 11 height 11
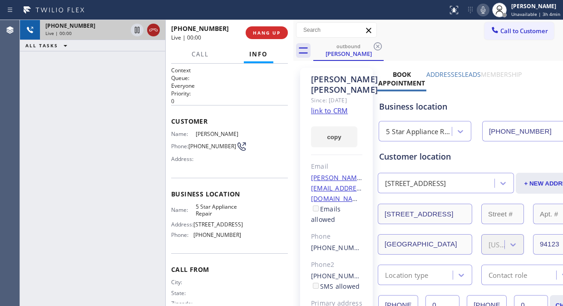
click at [153, 31] on icon at bounding box center [153, 30] width 11 height 11
click at [270, 33] on span "HANG UP" at bounding box center [267, 33] width 28 height 6
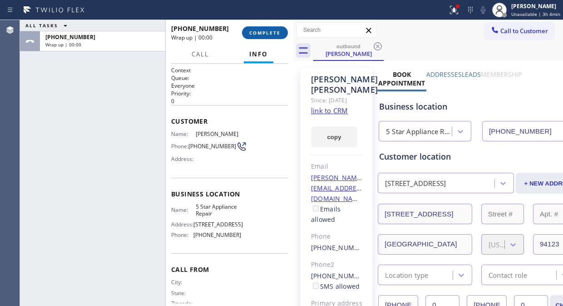
click at [270, 33] on span "COMPLETE" at bounding box center [264, 33] width 31 height 6
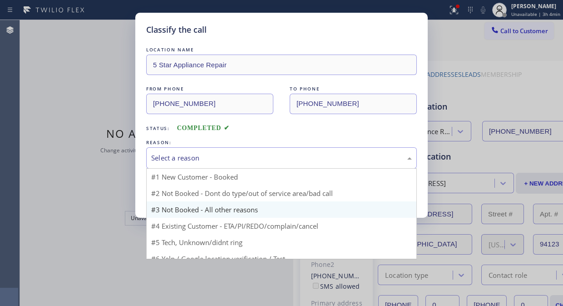
drag, startPoint x: 283, startPoint y: 155, endPoint x: 274, endPoint y: 186, distance: 32.5
click at [283, 156] on div "Select a reason" at bounding box center [281, 158] width 261 height 10
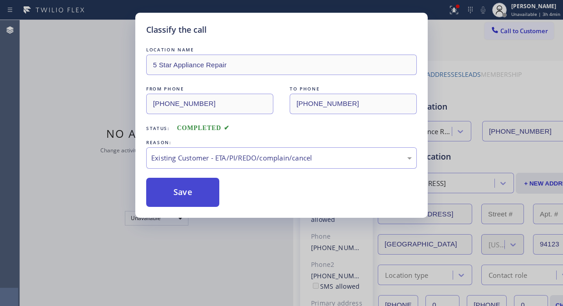
click at [199, 192] on button "Save" at bounding box center [182, 192] width 73 height 29
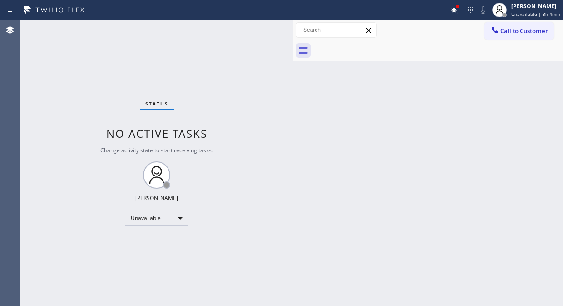
click at [503, 29] on span "Call to Customer" at bounding box center [525, 31] width 48 height 8
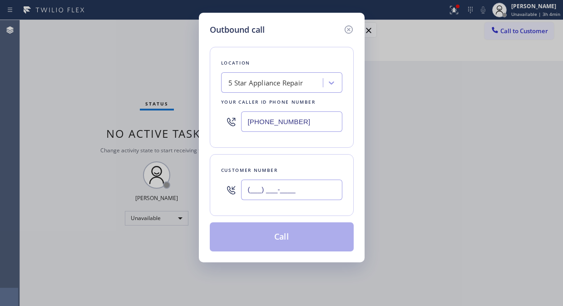
click at [293, 198] on input "(___) ___-____" at bounding box center [291, 189] width 101 height 20
paste input "925) 788-1021"
type input "[PHONE_NUMBER]"
click at [274, 246] on button "Call" at bounding box center [282, 236] width 144 height 29
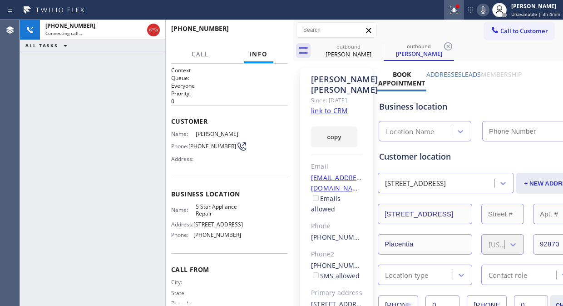
type input "[PHONE_NUMBER]"
click at [460, 11] on icon at bounding box center [454, 10] width 11 height 11
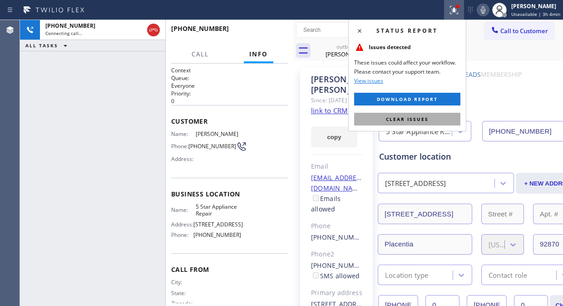
click at [414, 121] on span "Clear issues" at bounding box center [407, 119] width 43 height 6
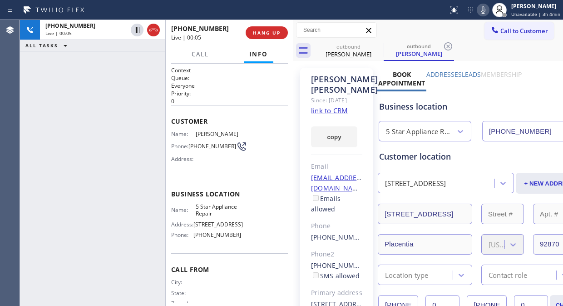
click at [45, 69] on div "[PHONE_NUMBER] Live | 00:05 ALL TASKS ALL TASKS ACTIVE TASKS TASKS IN WRAP UP" at bounding box center [92, 163] width 145 height 286
click at [259, 37] on button "HANG UP" at bounding box center [267, 32] width 42 height 13
click at [259, 33] on span "HANG UP" at bounding box center [267, 33] width 28 height 6
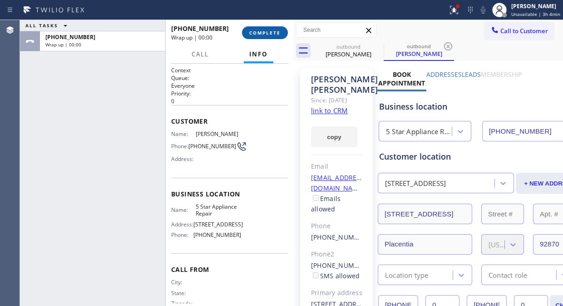
click at [261, 29] on button "COMPLETE" at bounding box center [265, 32] width 46 height 13
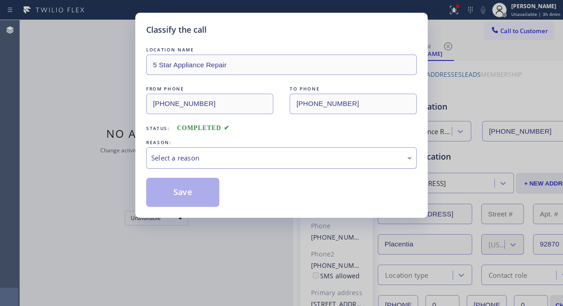
click at [270, 156] on div "Select a reason" at bounding box center [281, 158] width 261 height 10
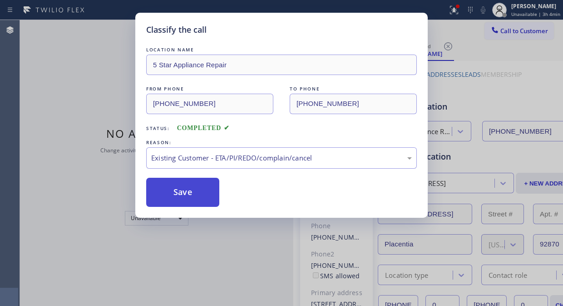
click at [212, 199] on button "Save" at bounding box center [182, 192] width 73 height 29
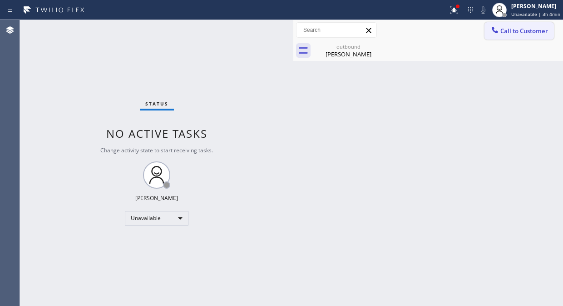
click at [506, 33] on span "Call to Customer" at bounding box center [525, 31] width 48 height 8
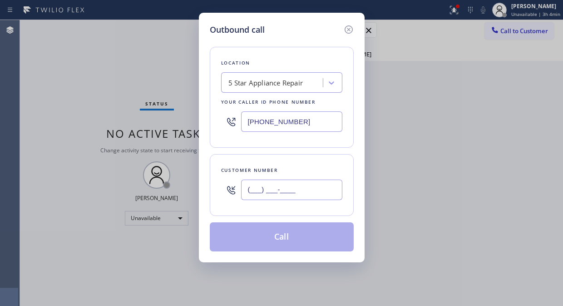
click at [303, 184] on input "(___) ___-____" at bounding box center [291, 189] width 101 height 20
paste input "415) 939-8533"
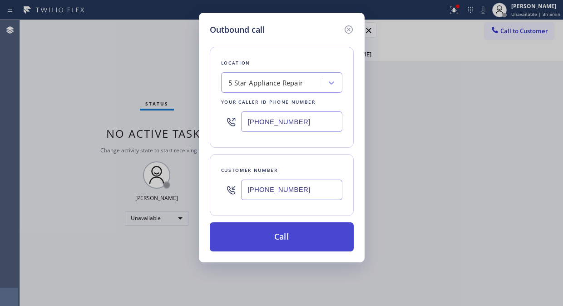
type input "[PHONE_NUMBER]"
click at [286, 236] on button "Call" at bounding box center [282, 236] width 144 height 29
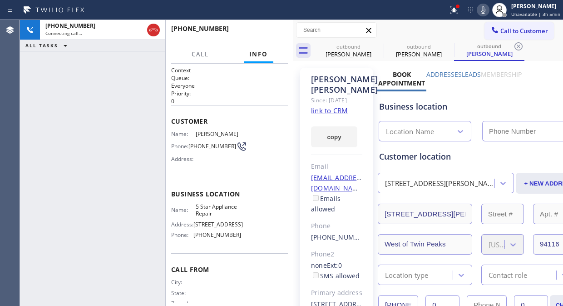
type input "[PHONE_NUMBER]"
click at [254, 27] on button "HANG UP" at bounding box center [267, 32] width 42 height 13
click at [254, 29] on button "HANG UP" at bounding box center [267, 32] width 42 height 13
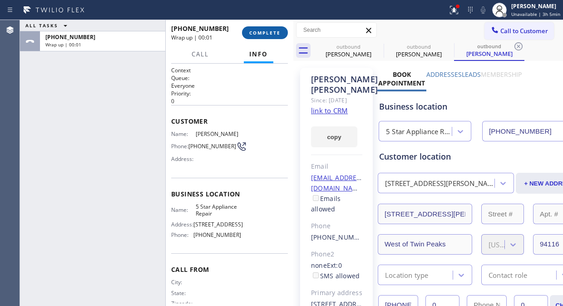
click at [258, 30] on span "COMPLETE" at bounding box center [264, 33] width 31 height 6
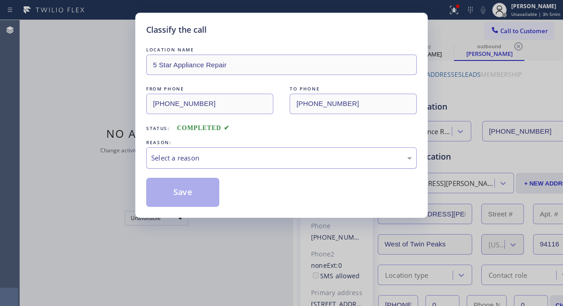
drag, startPoint x: 284, startPoint y: 157, endPoint x: 282, endPoint y: 164, distance: 7.5
click at [284, 157] on div "Select a reason" at bounding box center [281, 158] width 261 height 10
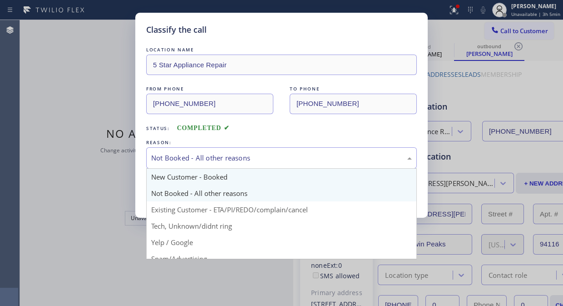
drag, startPoint x: 264, startPoint y: 154, endPoint x: 264, endPoint y: 171, distance: 17.7
click at [264, 166] on div "Not Booked - All other reasons" at bounding box center [281, 157] width 271 height 21
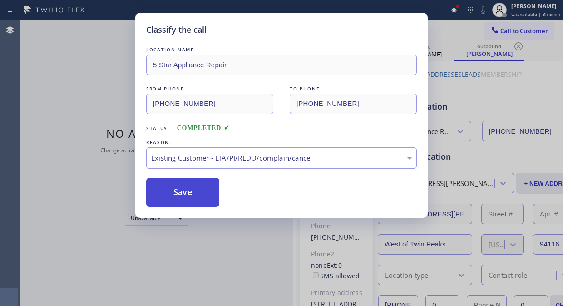
click at [200, 198] on button "Save" at bounding box center [182, 192] width 73 height 29
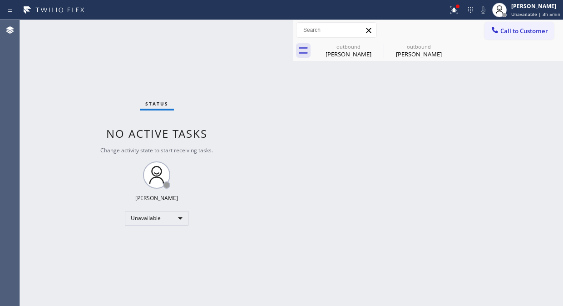
drag, startPoint x: 99, startPoint y: 67, endPoint x: 173, endPoint y: 76, distance: 74.6
click at [99, 67] on div "Status No active tasks Change activity state to start receiving tasks. [PERSON_…" at bounding box center [157, 163] width 274 height 286
click at [503, 30] on span "Call to Customer" at bounding box center [525, 31] width 48 height 8
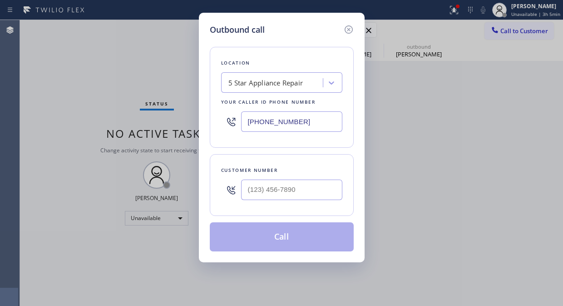
click at [291, 200] on div at bounding box center [291, 190] width 101 height 30
click at [289, 195] on input "(___) ___-____" at bounding box center [291, 189] width 101 height 20
paste input "760) 908-7487"
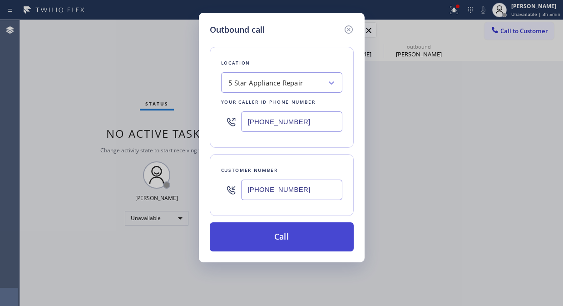
type input "[PHONE_NUMBER]"
click at [284, 243] on button "Call" at bounding box center [282, 236] width 144 height 29
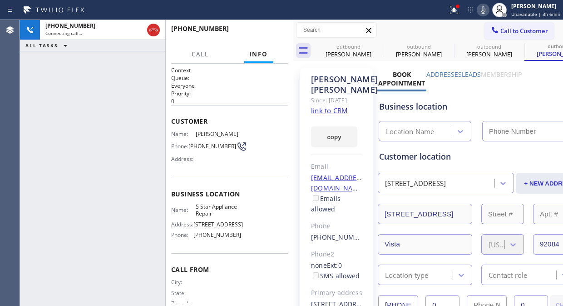
type input "[PHONE_NUMBER]"
click at [454, 11] on icon at bounding box center [454, 10] width 11 height 11
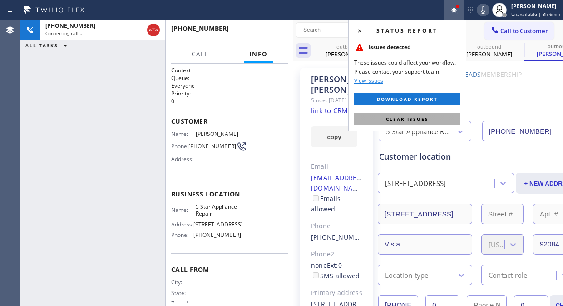
click at [412, 121] on span "Clear issues" at bounding box center [407, 119] width 43 height 6
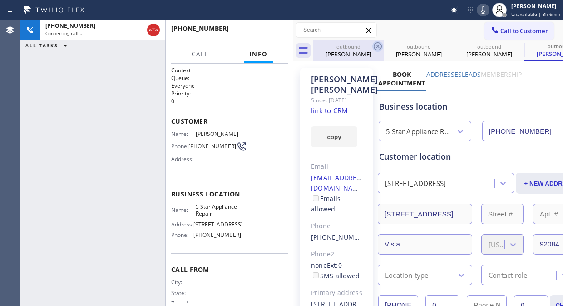
click at [373, 46] on icon at bounding box center [378, 46] width 11 height 11
click at [0, 0] on icon at bounding box center [0, 0] width 0 height 0
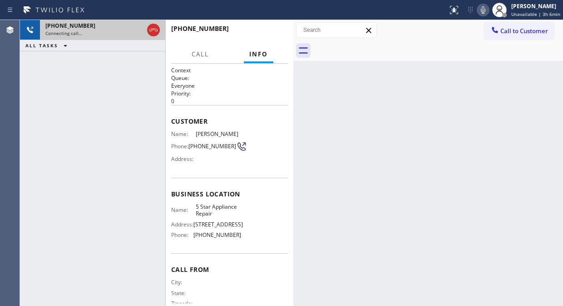
click at [83, 32] on div "Connecting call…" at bounding box center [94, 33] width 98 height 6
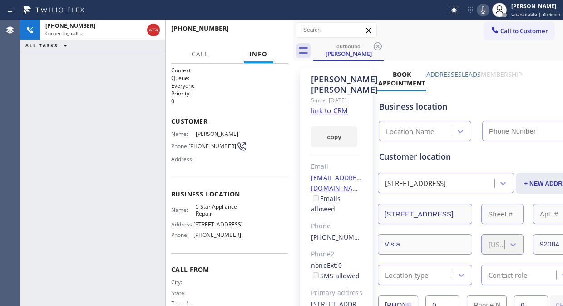
type input "[PHONE_NUMBER]"
drag, startPoint x: 154, startPoint y: 30, endPoint x: 374, endPoint y: 235, distance: 301.3
click at [358, 225] on div "[PHONE_NUMBER] Connecting call… ALL TASKS ALL TASKS ACTIVE TASKS TASKS IN WRAP …" at bounding box center [291, 163] width 543 height 286
click at [96, 54] on div "[PHONE_NUMBER] Connecting call… ALL TASKS ALL TASKS ACTIVE TASKS TASKS IN WRAP …" at bounding box center [92, 163] width 145 height 286
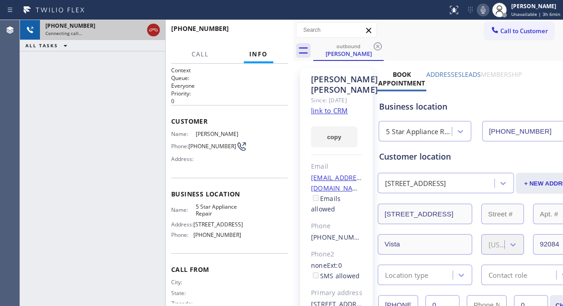
click at [151, 32] on icon at bounding box center [153, 30] width 11 height 11
click at [511, 28] on span "Call to Customer" at bounding box center [525, 31] width 48 height 8
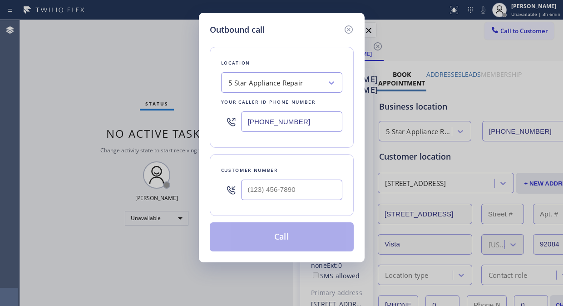
click at [301, 188] on input "text" at bounding box center [291, 189] width 101 height 20
drag, startPoint x: 299, startPoint y: 180, endPoint x: 294, endPoint y: 189, distance: 10.6
click at [299, 182] on input "(___) ___-____" at bounding box center [291, 189] width 101 height 20
click at [248, 189] on input "(___) ___-____" at bounding box center [291, 189] width 101 height 20
paste input "480) 437-4250"
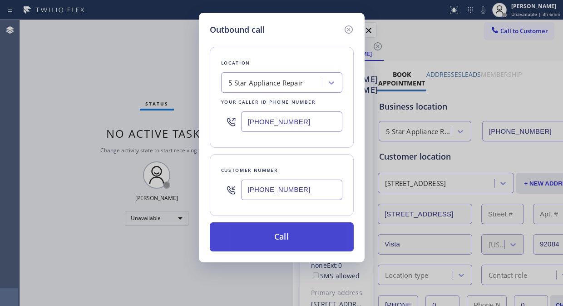
type input "[PHONE_NUMBER]"
click at [296, 234] on button "Call" at bounding box center [282, 236] width 144 height 29
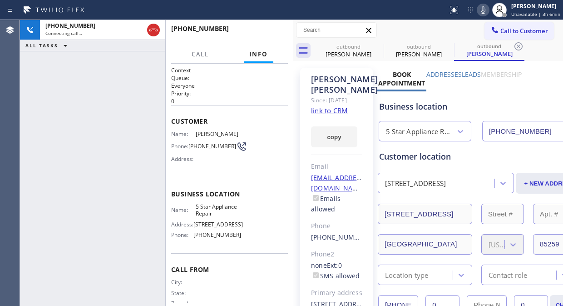
type input "[PHONE_NUMBER]"
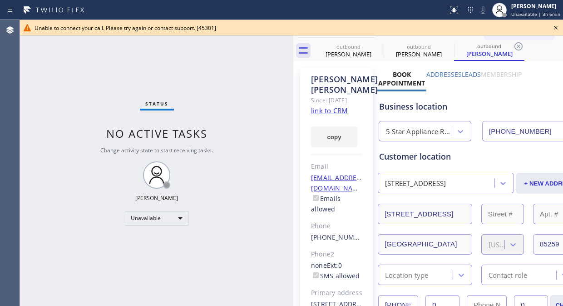
click at [552, 28] on icon at bounding box center [556, 27] width 11 height 11
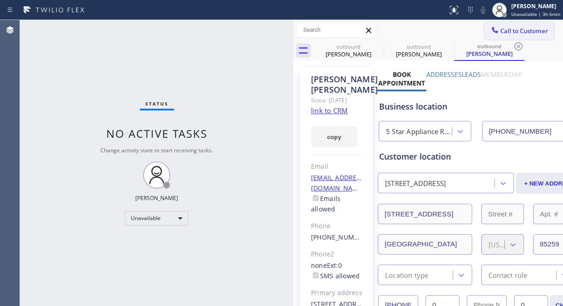
drag, startPoint x: 501, startPoint y: 27, endPoint x: 343, endPoint y: 128, distance: 186.9
click at [501, 28] on span "Call to Customer" at bounding box center [525, 31] width 48 height 8
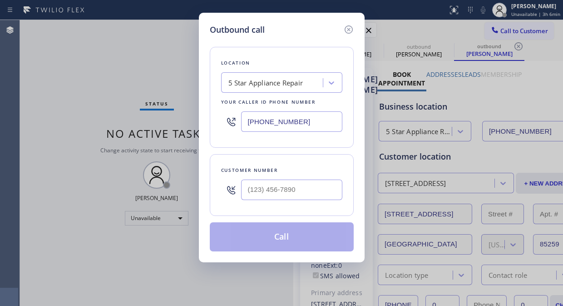
click at [282, 173] on div "Customer number" at bounding box center [281, 170] width 121 height 10
click at [267, 188] on input "(___) ___-____" at bounding box center [291, 189] width 101 height 20
paste input "619) 261-0393"
type input "[PHONE_NUMBER]"
click at [293, 239] on button "Call" at bounding box center [282, 236] width 144 height 29
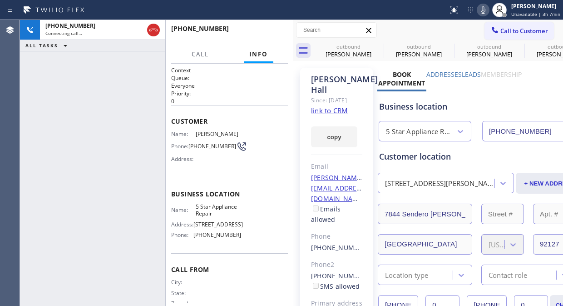
type input "[PHONE_NUMBER]"
click at [253, 29] on button "HANG UP" at bounding box center [267, 32] width 42 height 13
click at [252, 29] on button "HANG UP" at bounding box center [267, 32] width 42 height 13
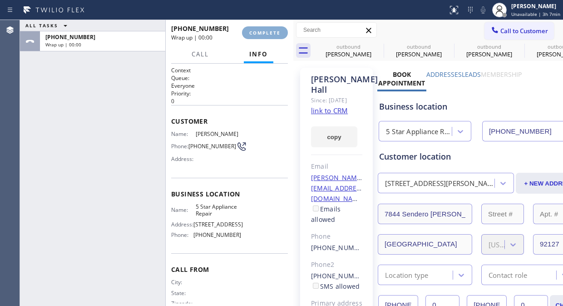
click at [254, 33] on span "COMPLETE" at bounding box center [264, 33] width 31 height 6
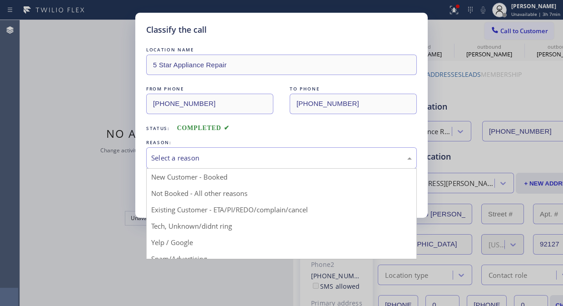
drag, startPoint x: 269, startPoint y: 156, endPoint x: 264, endPoint y: 167, distance: 11.4
click at [268, 158] on div "Select a reason" at bounding box center [281, 158] width 261 height 10
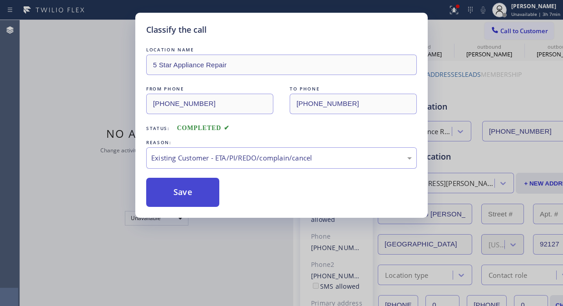
click at [186, 193] on button "Save" at bounding box center [182, 192] width 73 height 29
click at [497, 28] on icon at bounding box center [495, 29] width 9 height 9
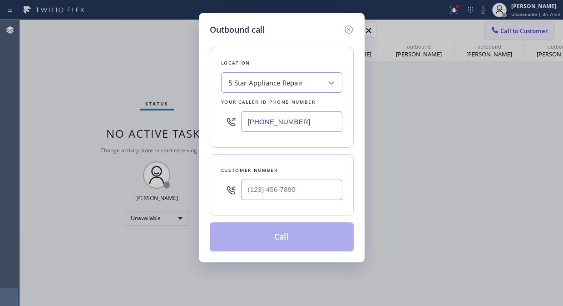
click at [497, 28] on div "Outbound call Location 5 Star Appliance Repair Your caller id phone number [PHO…" at bounding box center [281, 153] width 563 height 306
click at [281, 191] on input "(___) ___-____" at bounding box center [291, 189] width 101 height 20
paste input "714) 403-3401"
type input "[PHONE_NUMBER]"
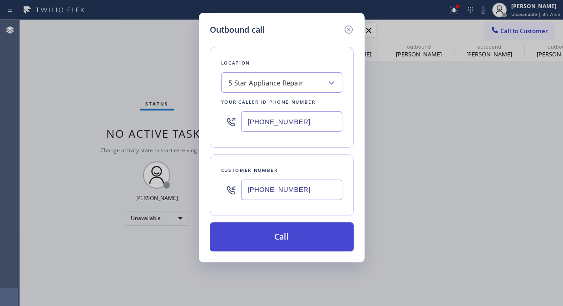
click at [297, 240] on button "Call" at bounding box center [282, 236] width 144 height 29
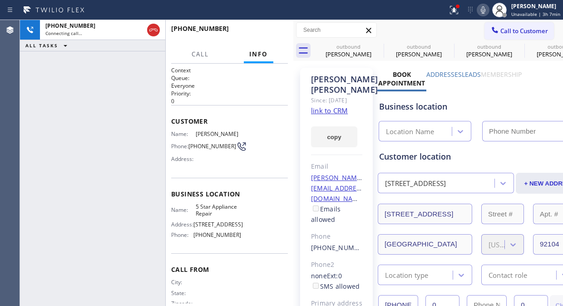
type input "[PHONE_NUMBER]"
click at [456, 11] on icon at bounding box center [452, 9] width 5 height 6
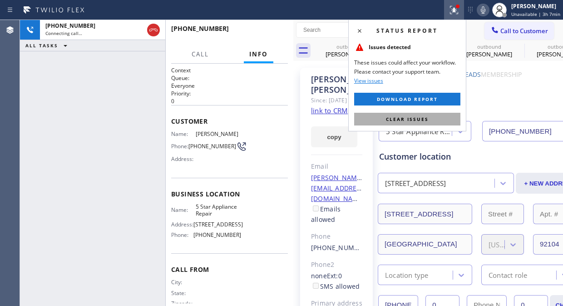
click at [369, 119] on button "Clear issues" at bounding box center [407, 119] width 106 height 13
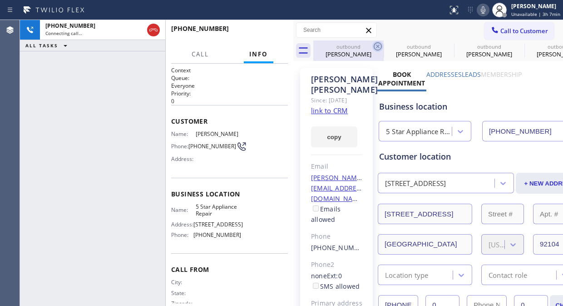
click at [378, 48] on icon at bounding box center [378, 46] width 11 height 11
click at [0, 0] on icon at bounding box center [0, 0] width 0 height 0
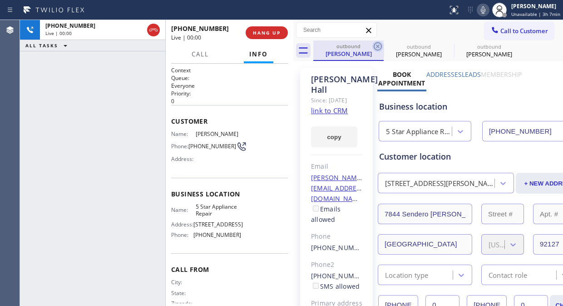
click at [378, 47] on icon at bounding box center [378, 46] width 11 height 11
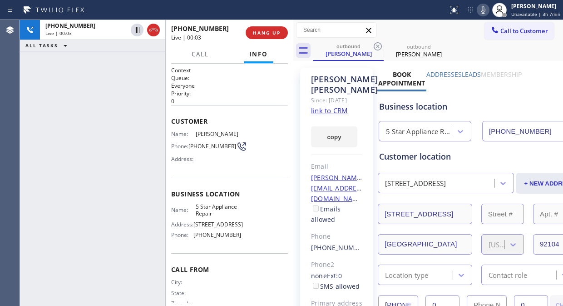
click at [320, 112] on link "link to CRM" at bounding box center [329, 110] width 37 height 9
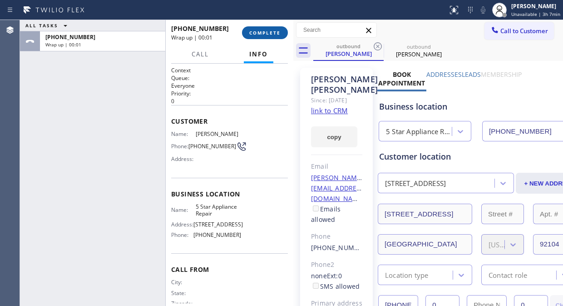
click at [255, 35] on span "COMPLETE" at bounding box center [264, 33] width 31 height 6
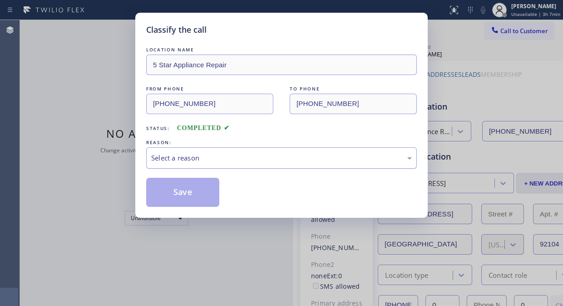
click at [261, 151] on div "Select a reason" at bounding box center [281, 157] width 271 height 21
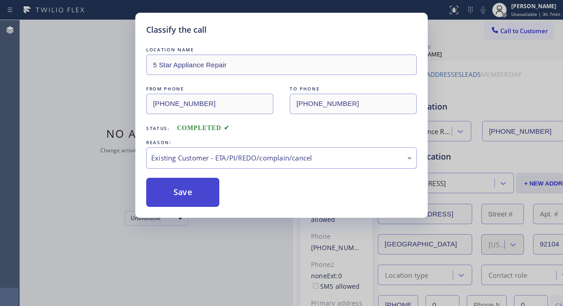
click at [206, 199] on button "Save" at bounding box center [182, 192] width 73 height 29
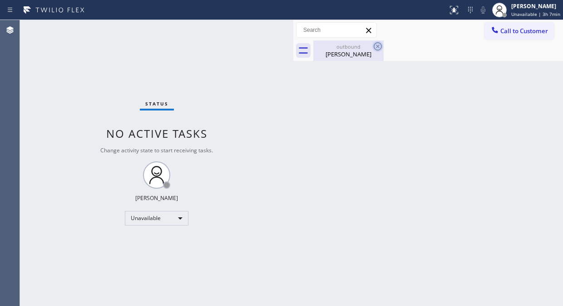
click at [369, 50] on div "[PERSON_NAME]" at bounding box center [348, 54] width 69 height 8
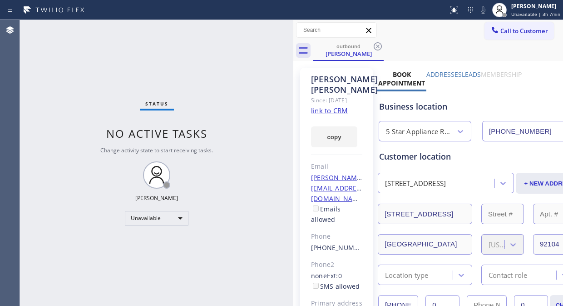
drag, startPoint x: 376, startPoint y: 43, endPoint x: 429, endPoint y: 47, distance: 53.7
click at [376, 43] on icon at bounding box center [378, 46] width 11 height 11
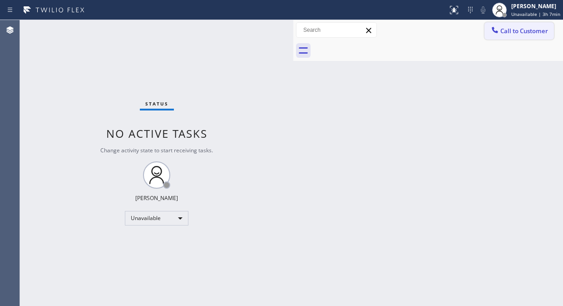
click at [509, 25] on button "Call to Customer" at bounding box center [520, 30] width 70 height 17
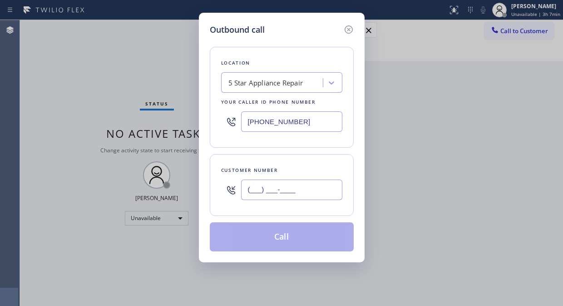
click at [253, 194] on input "(___) ___-____" at bounding box center [291, 189] width 101 height 20
paste input "310) 428-1522"
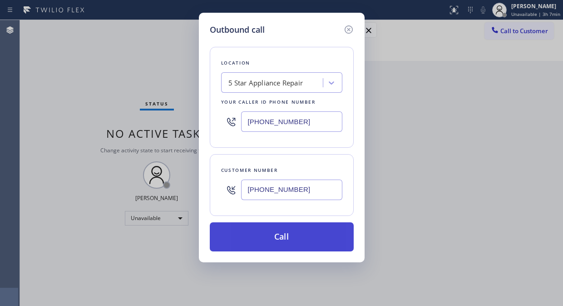
type input "[PHONE_NUMBER]"
click at [296, 238] on button "Call" at bounding box center [282, 236] width 144 height 29
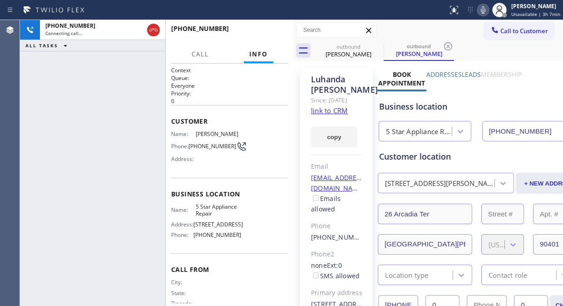
type input "[PHONE_NUMBER]"
click at [376, 43] on icon at bounding box center [378, 46] width 8 height 8
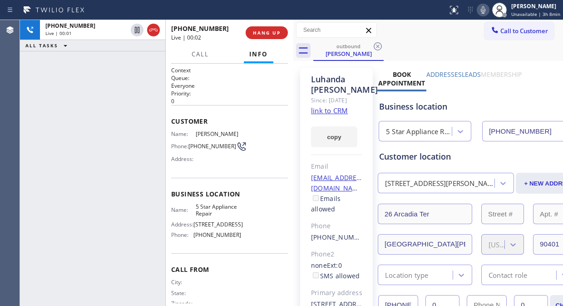
drag, startPoint x: 74, startPoint y: 88, endPoint x: 116, endPoint y: 50, distance: 56.3
click at [73, 87] on div "[PHONE_NUMBER] Live | 00:01 ALL TASKS ALL TASKS ACTIVE TASKS TASKS IN WRAP UP" at bounding box center [92, 163] width 145 height 286
click at [259, 32] on span "HANG UP" at bounding box center [267, 33] width 28 height 6
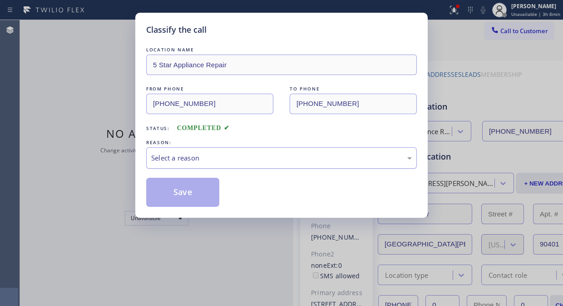
click at [254, 153] on div "Select a reason" at bounding box center [281, 158] width 261 height 10
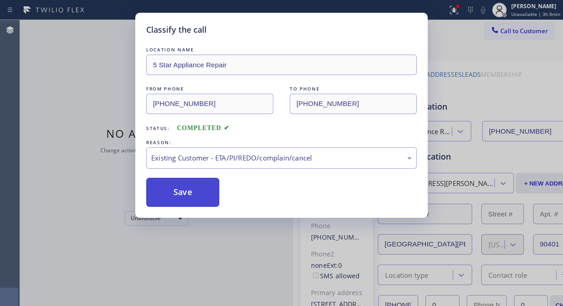
click at [194, 194] on button "Save" at bounding box center [182, 192] width 73 height 29
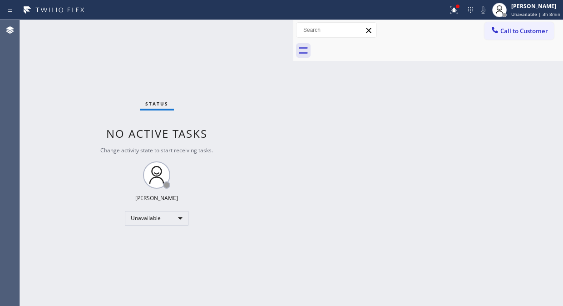
click at [517, 30] on span "Call to Customer" at bounding box center [525, 31] width 48 height 8
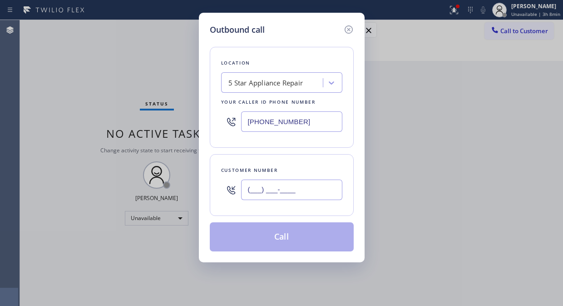
click at [320, 194] on input "(___) ___-____" at bounding box center [291, 189] width 101 height 20
paste input "818) 389-7012"
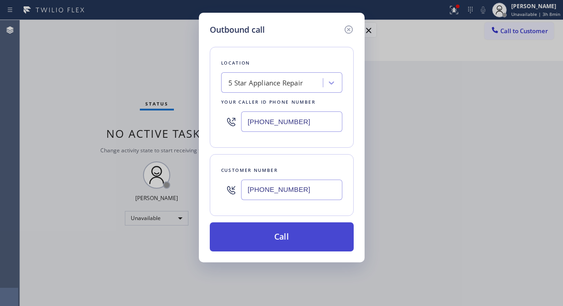
type input "[PHONE_NUMBER]"
click at [318, 237] on button "Call" at bounding box center [282, 236] width 144 height 29
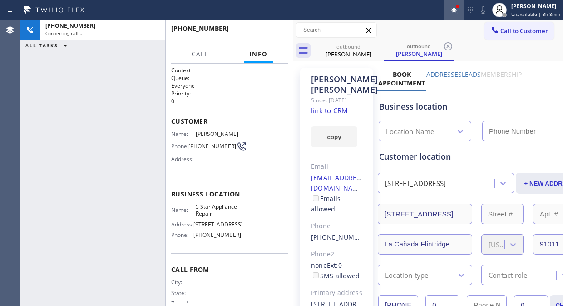
type input "[PHONE_NUMBER]"
drag, startPoint x: 457, startPoint y: 10, endPoint x: 450, endPoint y: 37, distance: 27.2
click at [456, 10] on icon at bounding box center [452, 9] width 5 height 6
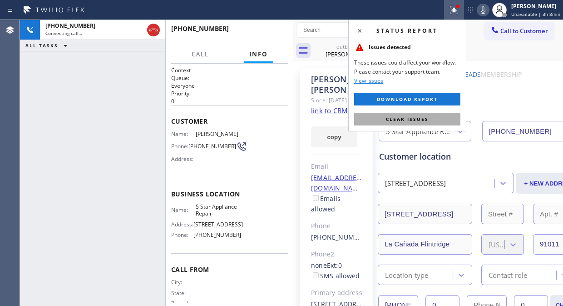
click at [403, 121] on span "Clear issues" at bounding box center [407, 119] width 43 height 6
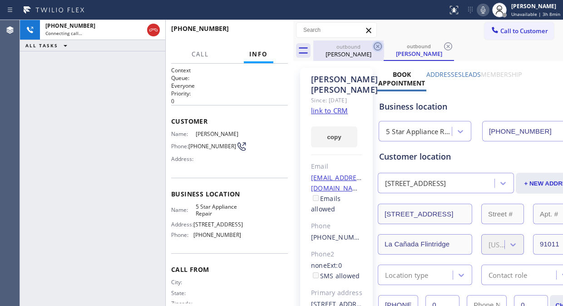
click at [374, 41] on icon at bounding box center [378, 46] width 11 height 11
click at [376, 45] on icon at bounding box center [378, 46] width 8 height 8
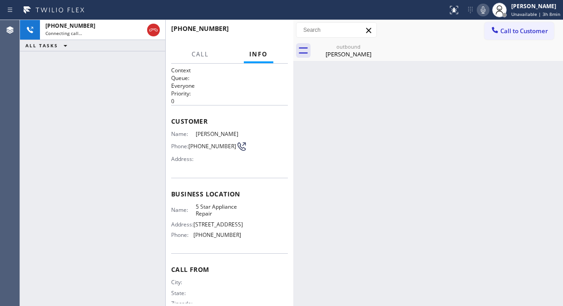
click at [0, 0] on icon at bounding box center [0, 0] width 0 height 0
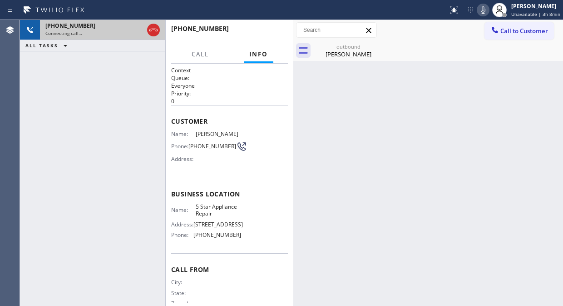
click at [110, 31] on div "Connecting call…" at bounding box center [94, 33] width 98 height 6
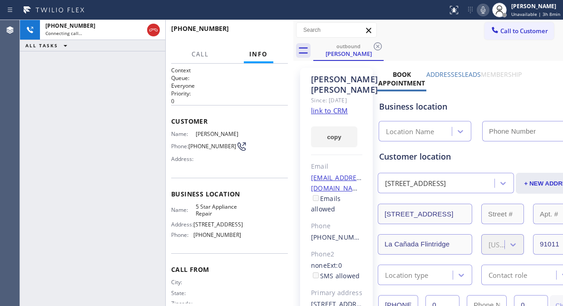
click at [361, 46] on div "outbound" at bounding box center [348, 46] width 69 height 7
type input "[PHONE_NUMBER]"
click at [376, 45] on icon at bounding box center [378, 46] width 11 height 11
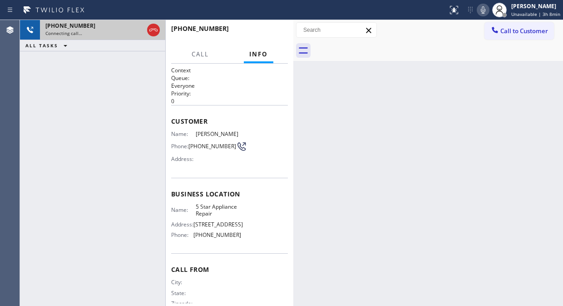
drag, startPoint x: 119, startPoint y: 30, endPoint x: 125, endPoint y: 30, distance: 5.9
click at [120, 30] on div "Connecting call…" at bounding box center [94, 33] width 98 height 6
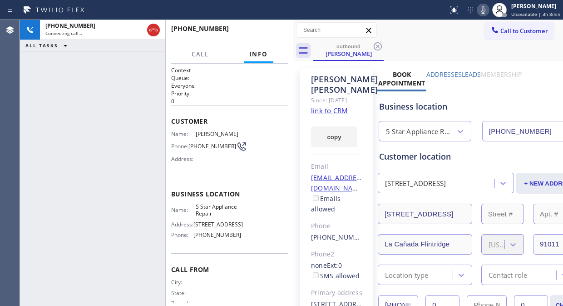
type input "[PHONE_NUMBER]"
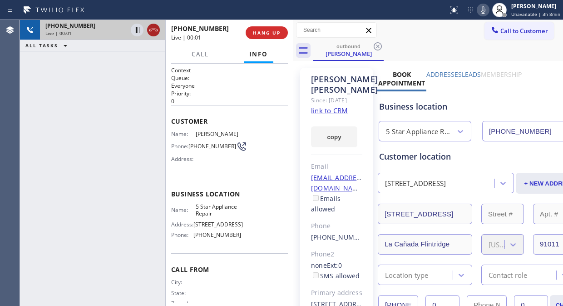
click at [152, 30] on icon at bounding box center [153, 30] width 8 height 3
click at [261, 36] on button "HANG UP" at bounding box center [267, 32] width 42 height 13
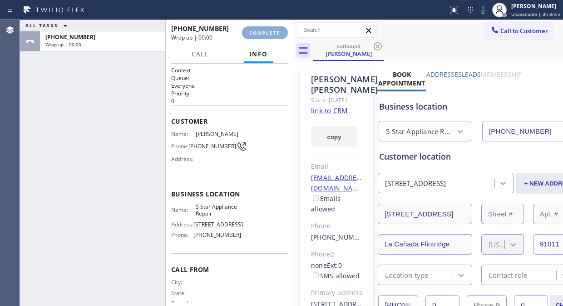
click at [261, 35] on span "COMPLETE" at bounding box center [264, 33] width 31 height 6
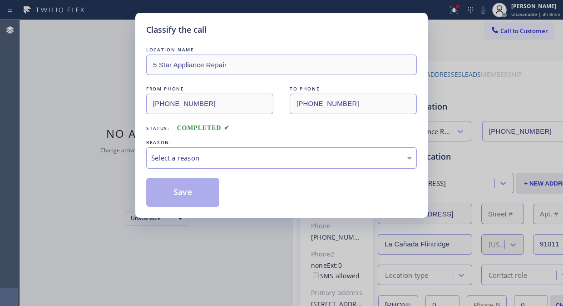
click at [251, 166] on div "Select a reason" at bounding box center [281, 157] width 271 height 21
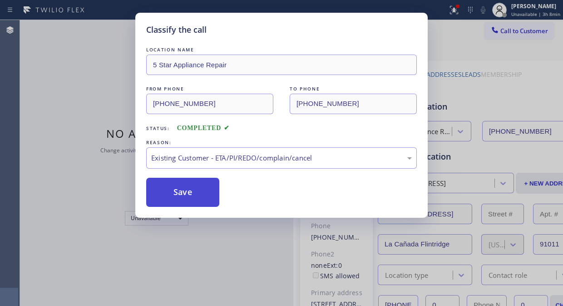
click at [192, 192] on button "Save" at bounding box center [182, 192] width 73 height 29
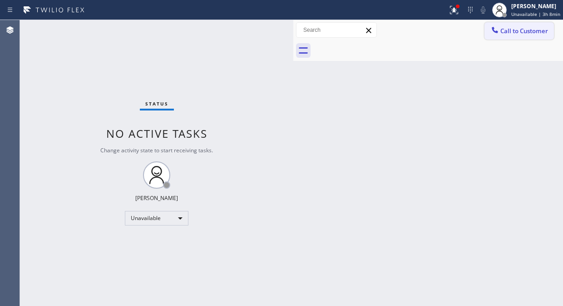
click at [497, 32] on icon at bounding box center [495, 30] width 6 height 6
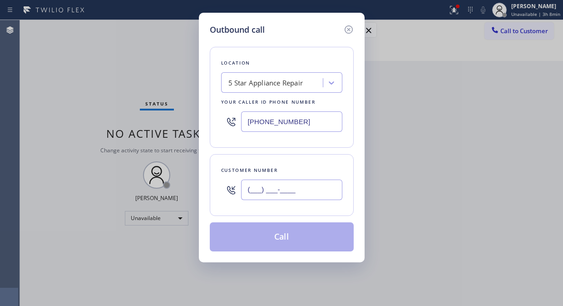
click at [304, 184] on input "(___) ___-____" at bounding box center [291, 189] width 101 height 20
paste input "510) 846-7912"
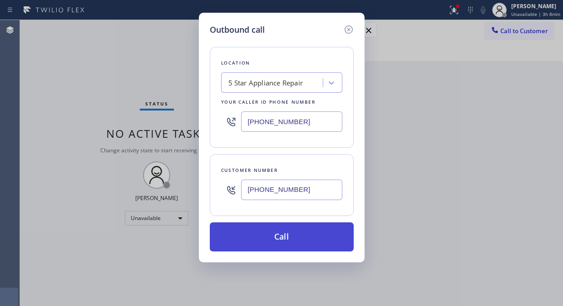
type input "[PHONE_NUMBER]"
click at [304, 230] on button "Call" at bounding box center [282, 236] width 144 height 29
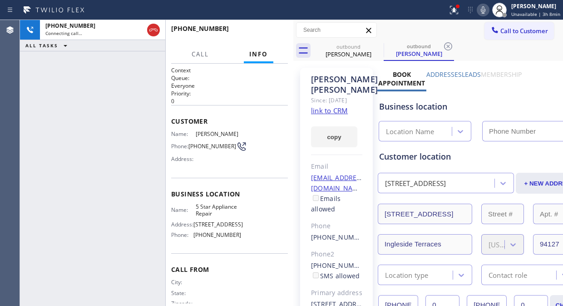
type input "[PHONE_NUMBER]"
click at [448, 10] on div at bounding box center [454, 10] width 20 height 11
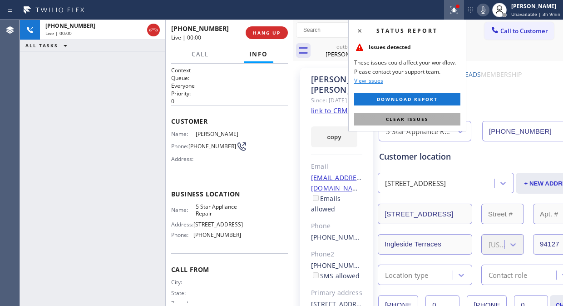
click at [425, 120] on span "Clear issues" at bounding box center [407, 119] width 43 height 6
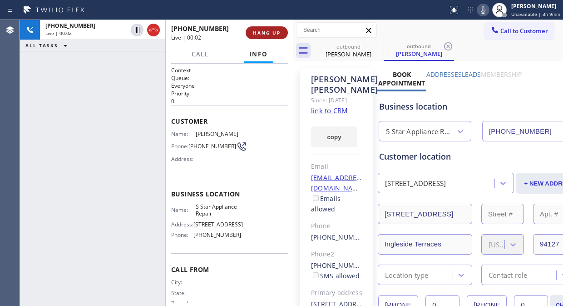
click at [274, 34] on span "HANG UP" at bounding box center [267, 33] width 28 height 6
click at [274, 33] on span "HANG UP" at bounding box center [267, 33] width 28 height 6
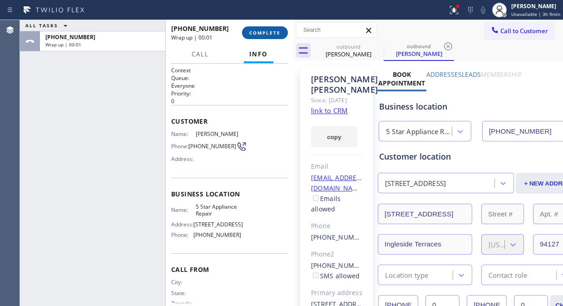
click at [274, 33] on span "COMPLETE" at bounding box center [264, 33] width 31 height 6
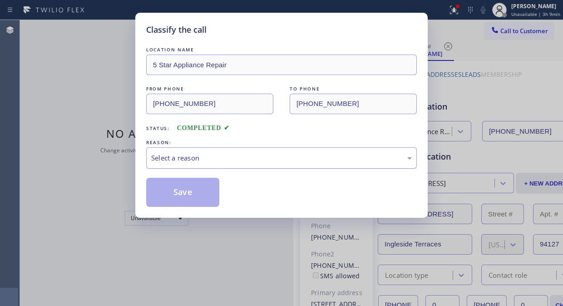
click at [279, 162] on div "Select a reason" at bounding box center [281, 158] width 261 height 10
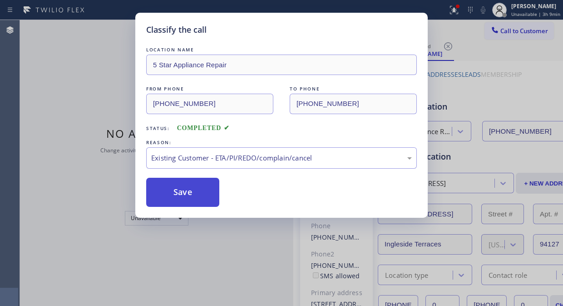
click at [212, 198] on button "Save" at bounding box center [182, 192] width 73 height 29
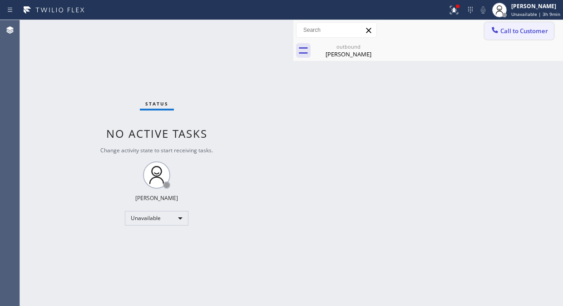
click at [511, 29] on span "Call to Customer" at bounding box center [525, 31] width 48 height 8
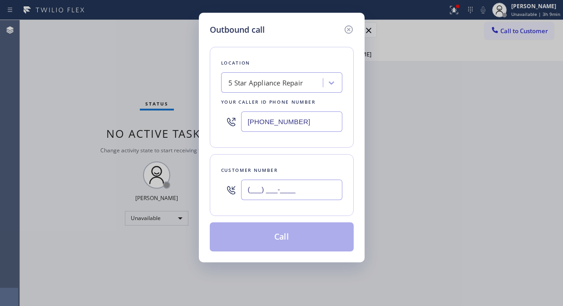
click at [294, 194] on input "(___) ___-____" at bounding box center [291, 189] width 101 height 20
paste input "602) 821-6583"
type input "[PHONE_NUMBER]"
click at [285, 246] on button "Call" at bounding box center [282, 236] width 144 height 29
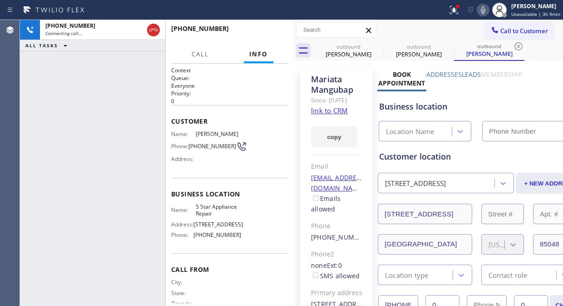
type input "[PHONE_NUMBER]"
click at [455, 10] on icon at bounding box center [454, 8] width 5 height 3
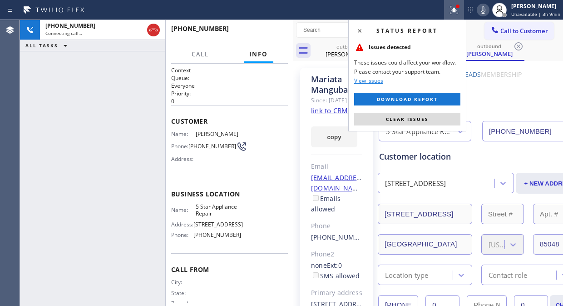
click at [431, 115] on button "Clear issues" at bounding box center [407, 119] width 106 height 13
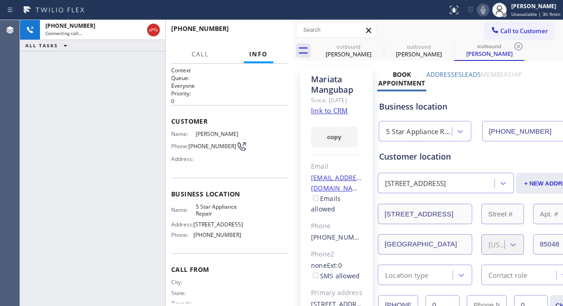
click at [483, 8] on icon at bounding box center [483, 10] width 11 height 11
click at [264, 36] on button "HANG UP" at bounding box center [267, 32] width 42 height 13
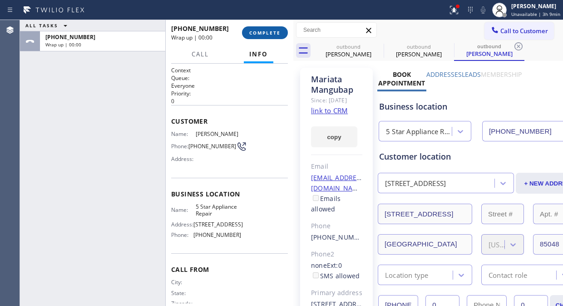
click at [264, 36] on button "COMPLETE" at bounding box center [265, 32] width 46 height 13
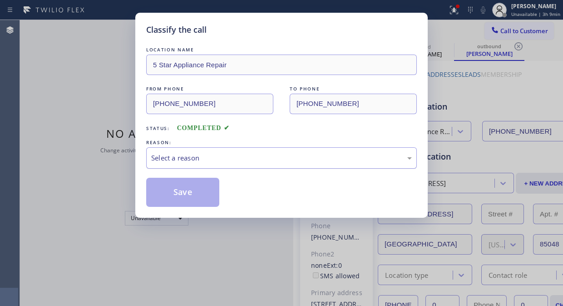
drag, startPoint x: 250, startPoint y: 153, endPoint x: 249, endPoint y: 161, distance: 7.8
click at [250, 157] on div "Select a reason" at bounding box center [281, 157] width 271 height 21
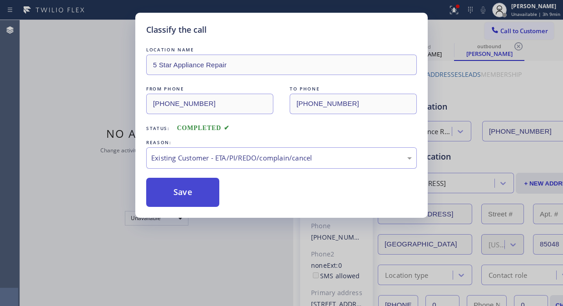
drag, startPoint x: 188, startPoint y: 194, endPoint x: 201, endPoint y: 194, distance: 13.2
click at [189, 194] on button "Save" at bounding box center [182, 192] width 73 height 29
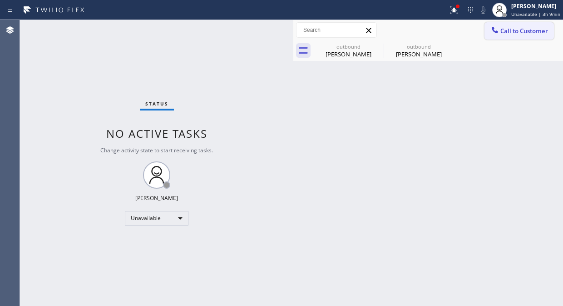
drag, startPoint x: 508, startPoint y: 31, endPoint x: 310, endPoint y: 153, distance: 232.2
click at [508, 32] on span "Call to Customer" at bounding box center [525, 31] width 48 height 8
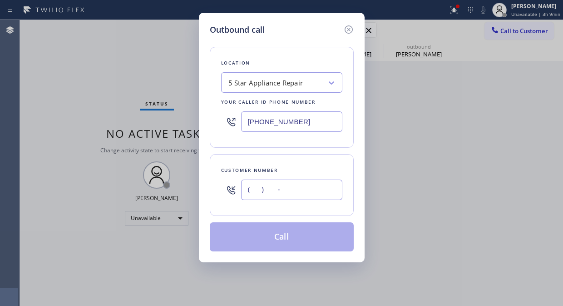
click at [289, 193] on input "(___) ___-____" at bounding box center [291, 189] width 101 height 20
paste input "408) 605-5926"
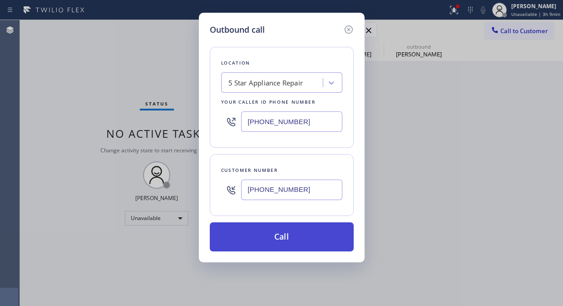
type input "[PHONE_NUMBER]"
click at [290, 241] on button "Call" at bounding box center [282, 236] width 144 height 29
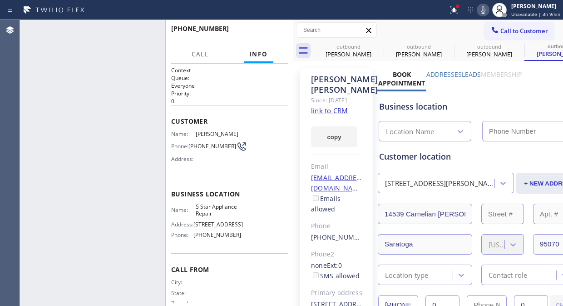
type input "[PHONE_NUMBER]"
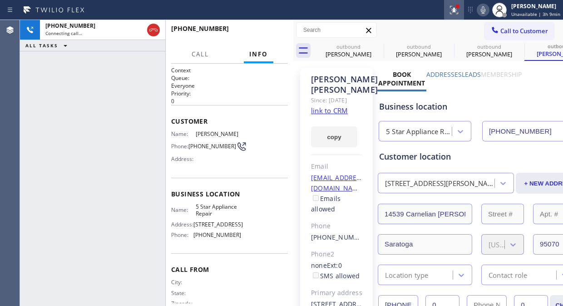
click at [455, 12] on icon at bounding box center [454, 10] width 11 height 11
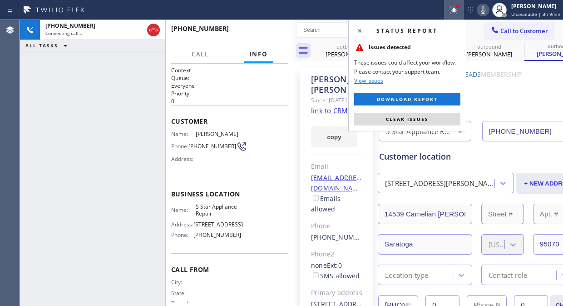
click at [417, 125] on div "Status report Issues detected These issues could affect your workflow. Please c…" at bounding box center [408, 76] width 118 height 112
click at [416, 119] on span "Clear issues" at bounding box center [407, 119] width 43 height 6
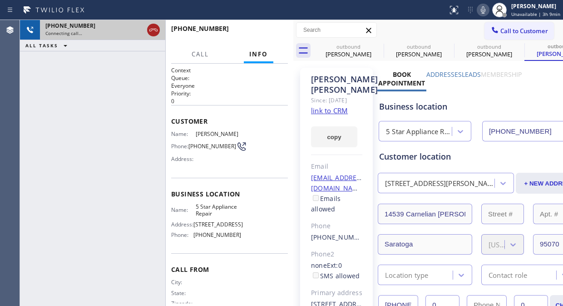
click at [155, 29] on icon at bounding box center [153, 30] width 8 height 3
click at [521, 28] on span "Call to Customer" at bounding box center [525, 31] width 48 height 8
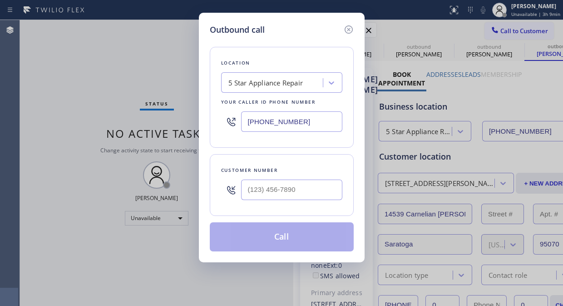
click at [288, 194] on input "text" at bounding box center [291, 189] width 101 height 20
type input "(___) ___-____"
click at [276, 205] on div "Customer number" at bounding box center [282, 185] width 144 height 62
click at [247, 191] on input "(___) ___-____" at bounding box center [291, 189] width 101 height 20
paste input "619) 261-5387"
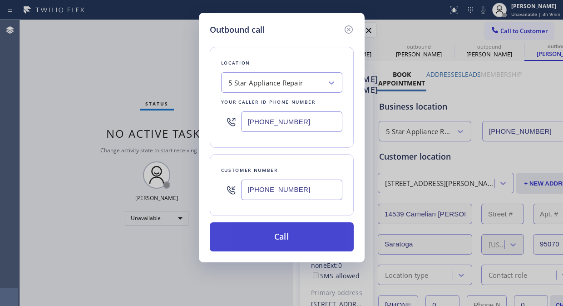
type input "[PHONE_NUMBER]"
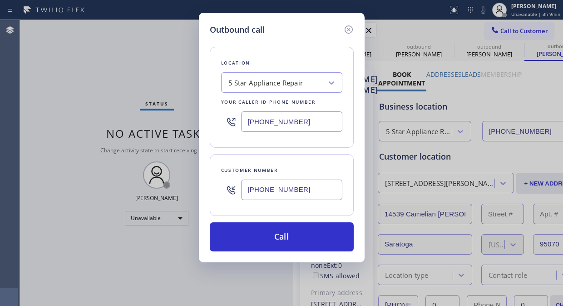
drag, startPoint x: 287, startPoint y: 235, endPoint x: 322, endPoint y: 206, distance: 45.2
click at [287, 235] on button "Call" at bounding box center [282, 236] width 144 height 29
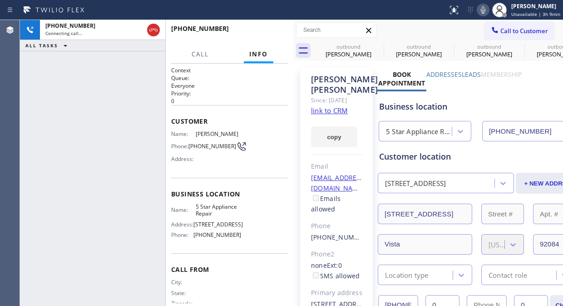
type input "[PHONE_NUMBER]"
click at [248, 33] on button "HANG UP" at bounding box center [267, 32] width 42 height 13
click at [253, 34] on span "HANG UP" at bounding box center [267, 33] width 28 height 6
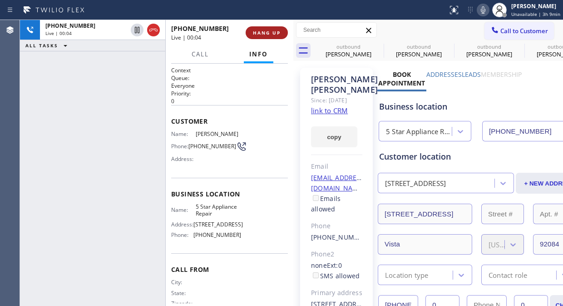
click at [253, 34] on span "HANG UP" at bounding box center [267, 33] width 28 height 6
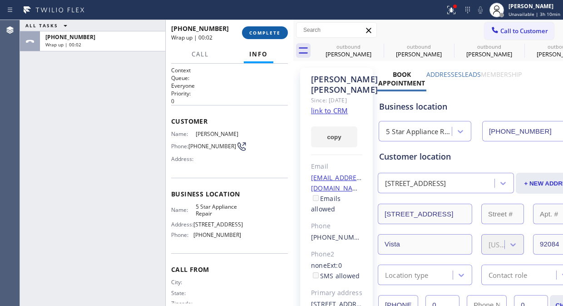
click at [274, 26] on button "COMPLETE" at bounding box center [265, 32] width 46 height 13
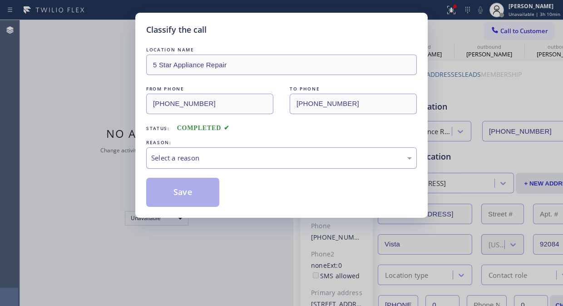
drag, startPoint x: 246, startPoint y: 157, endPoint x: 249, endPoint y: 161, distance: 4.9
click at [247, 157] on div "Select a reason" at bounding box center [281, 158] width 261 height 10
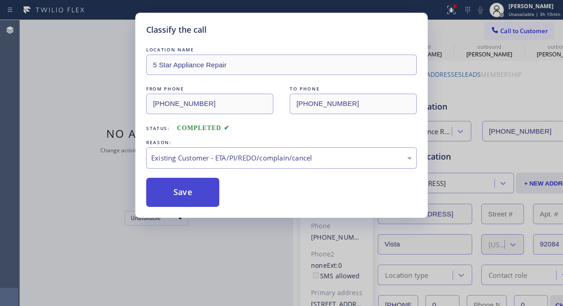
drag, startPoint x: 202, startPoint y: 201, endPoint x: 519, endPoint y: 70, distance: 342.9
click at [202, 200] on button "Save" at bounding box center [182, 192] width 73 height 29
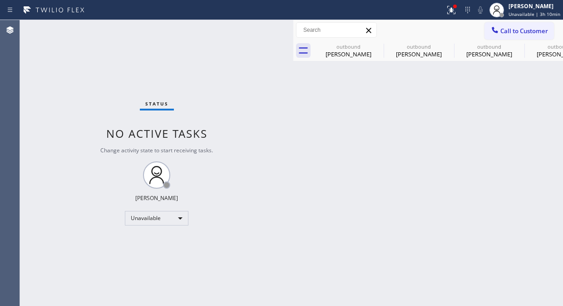
click at [519, 30] on span "Call to Customer" at bounding box center [525, 31] width 48 height 8
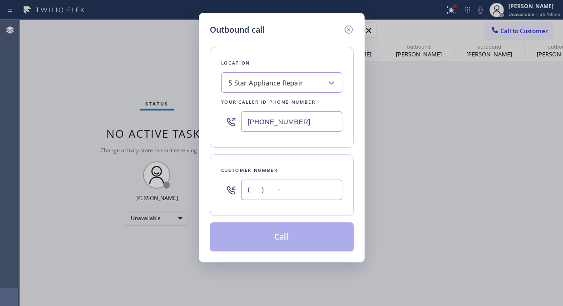
click at [312, 191] on input "(___) ___-____" at bounding box center [291, 189] width 101 height 20
paste input "408) 205-8183"
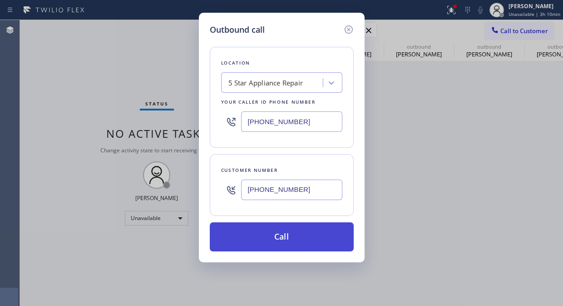
type input "[PHONE_NUMBER]"
click at [314, 232] on button "Call" at bounding box center [282, 236] width 144 height 29
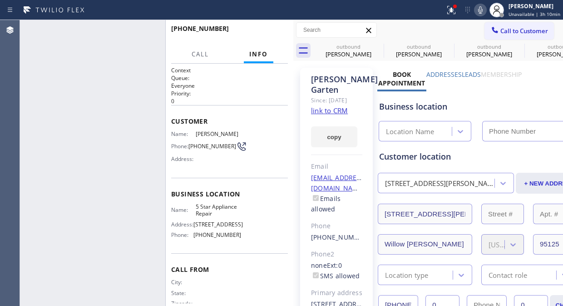
type input "[PHONE_NUMBER]"
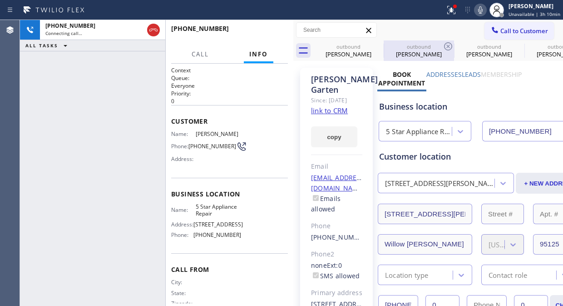
click at [456, 10] on icon at bounding box center [451, 10] width 11 height 11
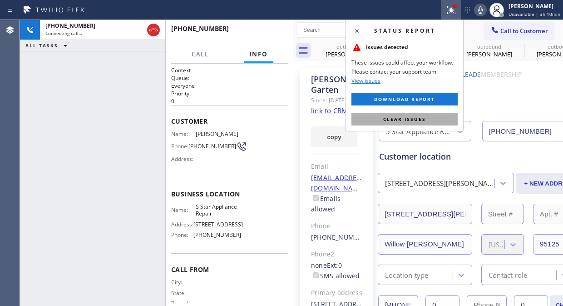
click at [396, 114] on button "Clear issues" at bounding box center [405, 119] width 106 height 13
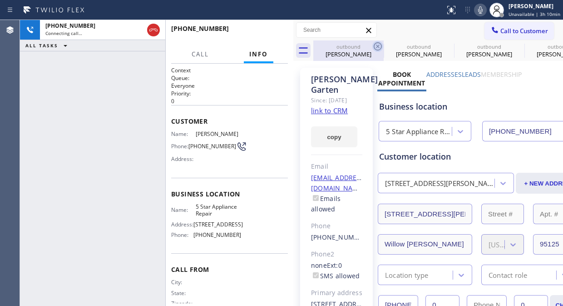
click at [376, 43] on icon at bounding box center [378, 46] width 8 height 8
click at [0, 0] on icon at bounding box center [0, 0] width 0 height 0
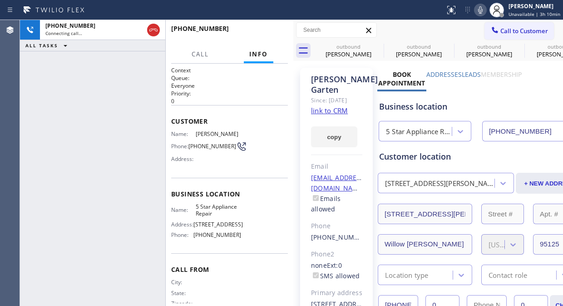
click at [0, 0] on icon at bounding box center [0, 0] width 0 height 0
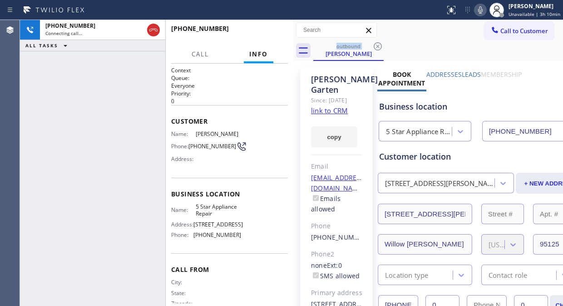
drag, startPoint x: 153, startPoint y: 31, endPoint x: 285, endPoint y: 39, distance: 132.9
click at [154, 31] on icon at bounding box center [153, 30] width 11 height 11
click at [500, 23] on button "Call to Customer" at bounding box center [520, 30] width 70 height 17
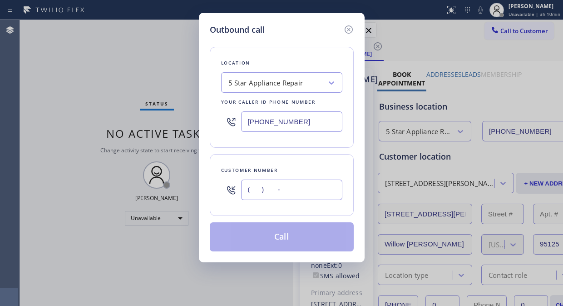
click at [248, 184] on input "(___) ___-____" at bounding box center [291, 189] width 101 height 20
paste input "480) 450-1408"
type input "[PHONE_NUMBER]"
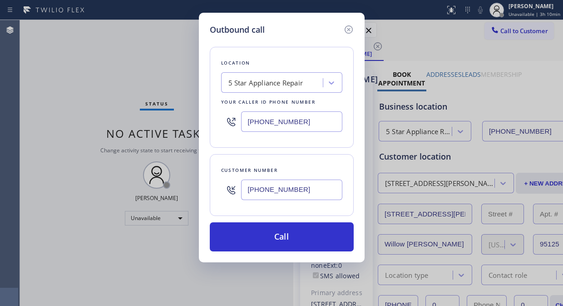
click at [284, 238] on button "Call" at bounding box center [282, 236] width 144 height 29
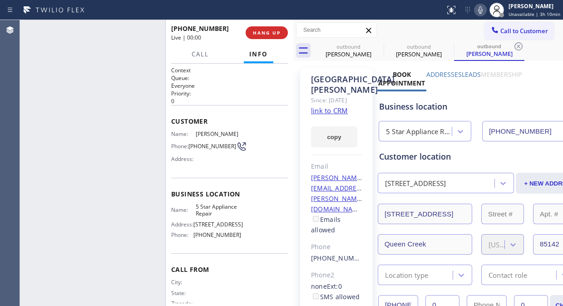
type input "[PHONE_NUMBER]"
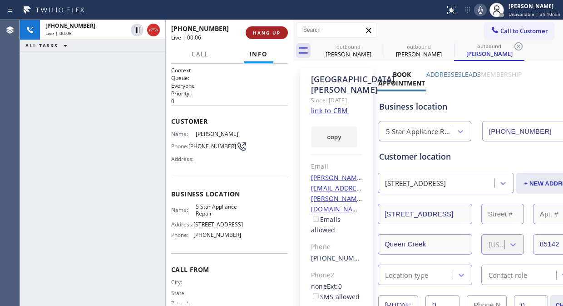
click at [265, 35] on span "HANG UP" at bounding box center [267, 33] width 28 height 6
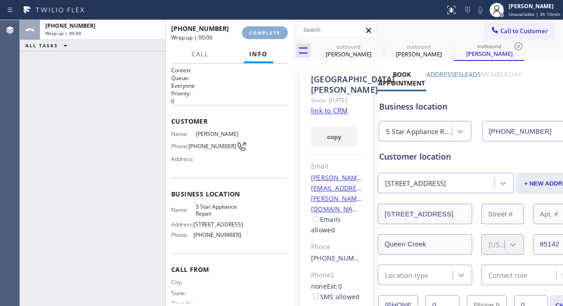
click at [265, 35] on span "COMPLETE" at bounding box center [264, 33] width 31 height 6
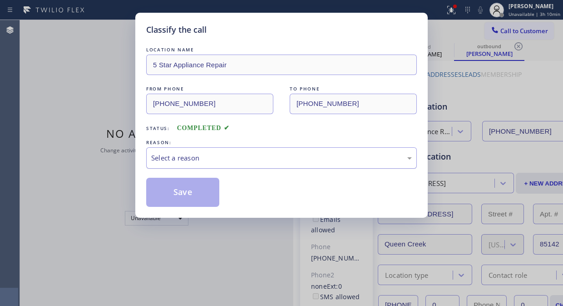
drag, startPoint x: 267, startPoint y: 159, endPoint x: 266, endPoint y: 166, distance: 6.9
click at [267, 160] on div "Select a reason" at bounding box center [281, 158] width 261 height 10
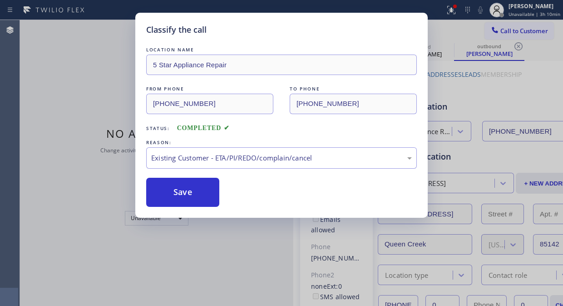
drag, startPoint x: 191, startPoint y: 194, endPoint x: 428, endPoint y: 100, distance: 255.1
click at [193, 194] on button "Save" at bounding box center [182, 192] width 73 height 29
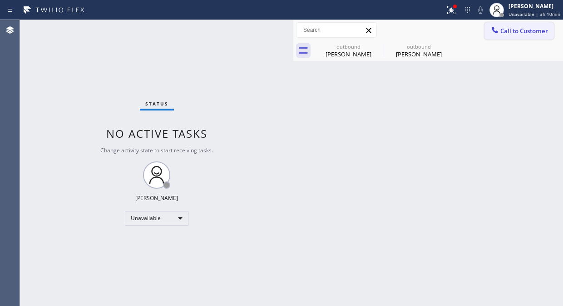
click at [503, 30] on span "Call to Customer" at bounding box center [525, 31] width 48 height 8
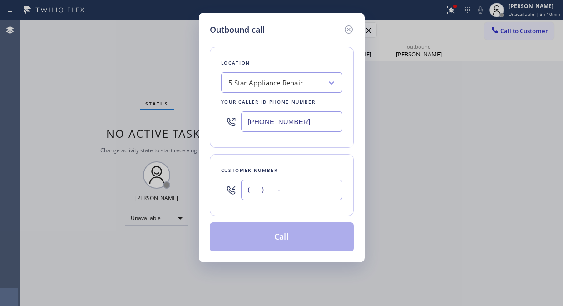
click at [283, 192] on input "(___) ___-____" at bounding box center [291, 189] width 101 height 20
paste input "602) 677-1500"
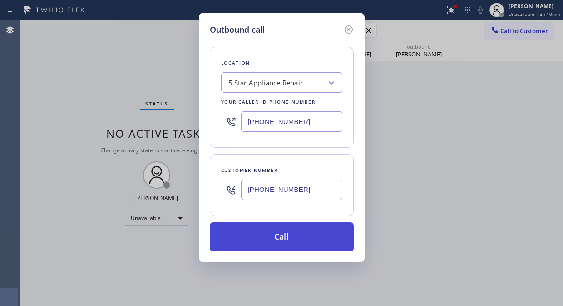
type input "[PHONE_NUMBER]"
click at [291, 235] on button "Call" at bounding box center [282, 236] width 144 height 29
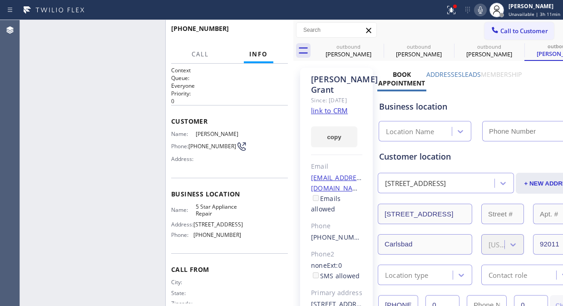
type input "[PHONE_NUMBER]"
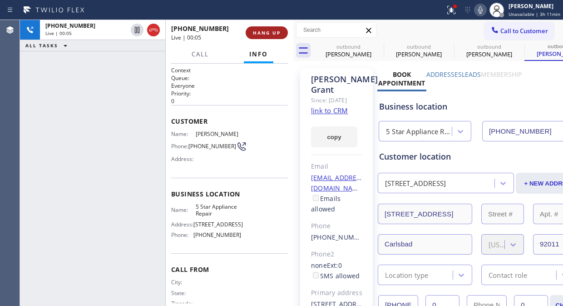
click at [267, 35] on span "HANG UP" at bounding box center [267, 33] width 28 height 6
click at [268, 34] on span "HANG UP" at bounding box center [267, 33] width 28 height 6
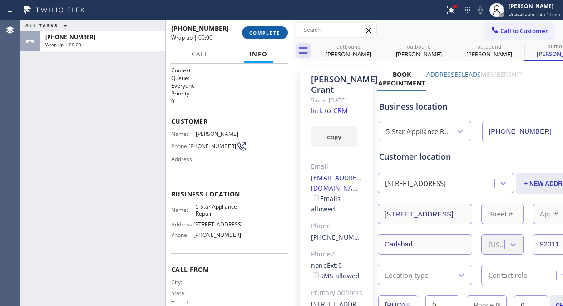
click at [255, 33] on span "COMPLETE" at bounding box center [264, 33] width 31 height 6
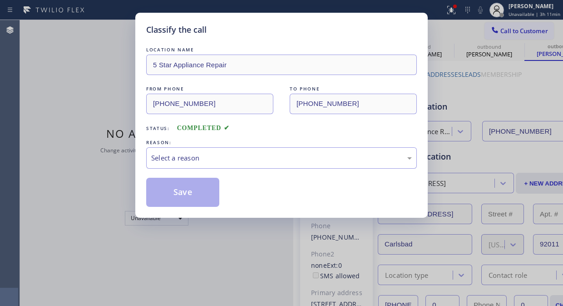
click at [251, 161] on div "Select a reason" at bounding box center [281, 158] width 261 height 10
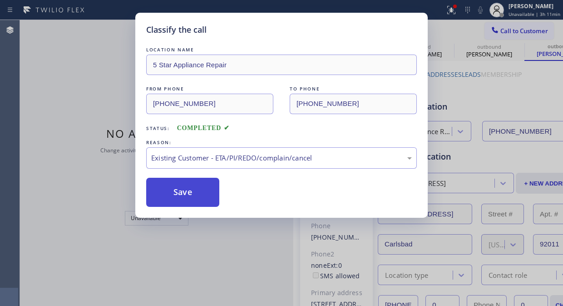
click at [197, 193] on button "Save" at bounding box center [182, 192] width 73 height 29
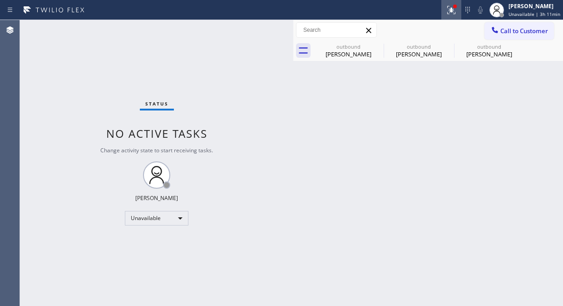
click at [453, 12] on icon at bounding box center [451, 10] width 11 height 11
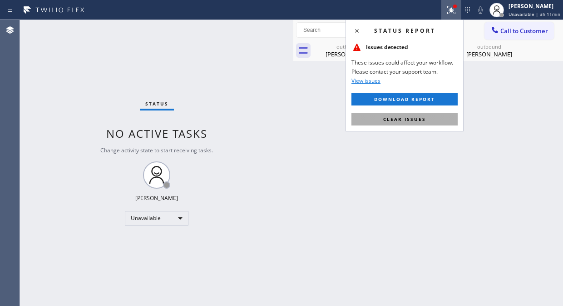
click at [401, 117] on span "Clear issues" at bounding box center [404, 119] width 43 height 6
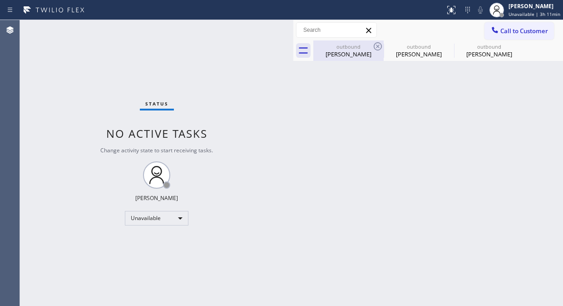
click at [360, 45] on div "outbound" at bounding box center [348, 46] width 69 height 7
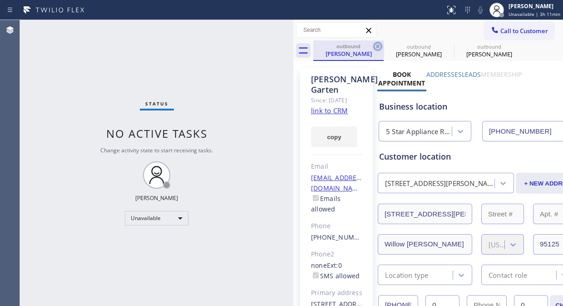
click at [379, 43] on icon at bounding box center [378, 46] width 11 height 11
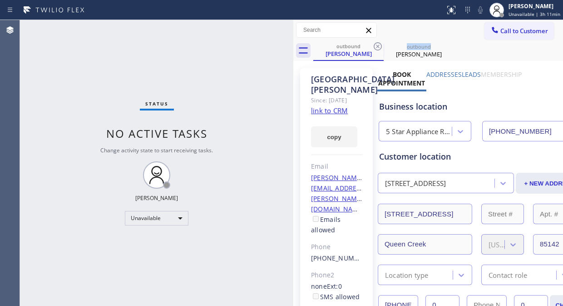
click at [379, 43] on icon at bounding box center [378, 46] width 11 height 11
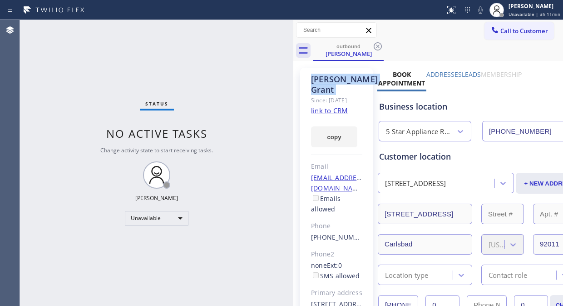
click at [379, 43] on icon at bounding box center [378, 46] width 11 height 11
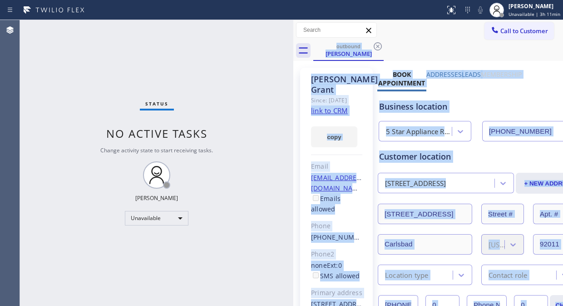
click at [379, 43] on div "outbound [PERSON_NAME]" at bounding box center [439, 50] width 250 height 20
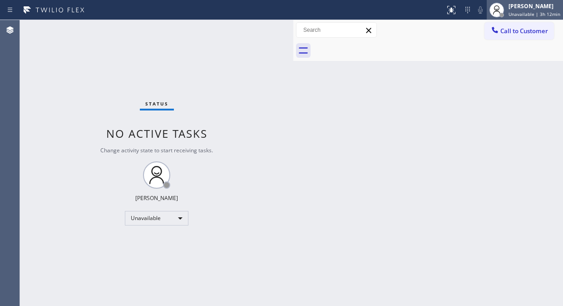
click at [526, 11] on span "Unavailable | 3h 12min" at bounding box center [535, 14] width 52 height 6
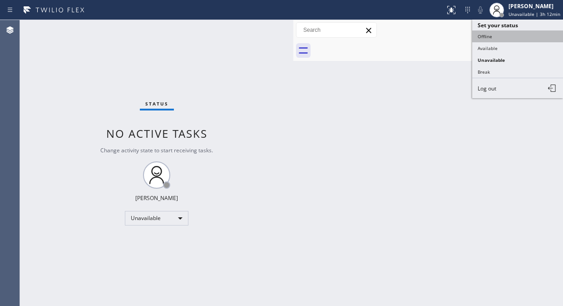
click at [488, 34] on button "Offline" at bounding box center [518, 36] width 91 height 12
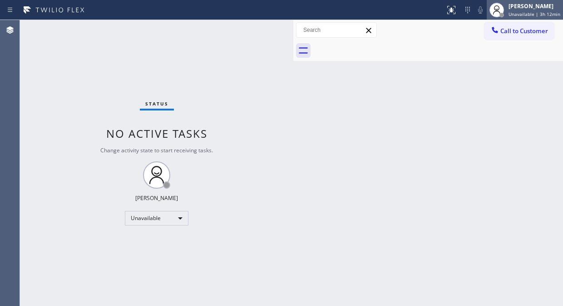
click at [521, 15] on span "Unavailable | 3h 12min" at bounding box center [535, 14] width 52 height 6
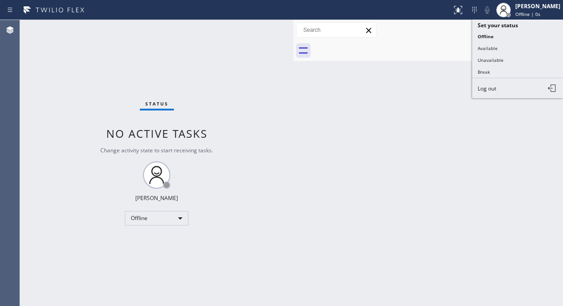
click at [503, 96] on button "Log out" at bounding box center [518, 88] width 91 height 20
